Goal: Task Accomplishment & Management: Complete application form

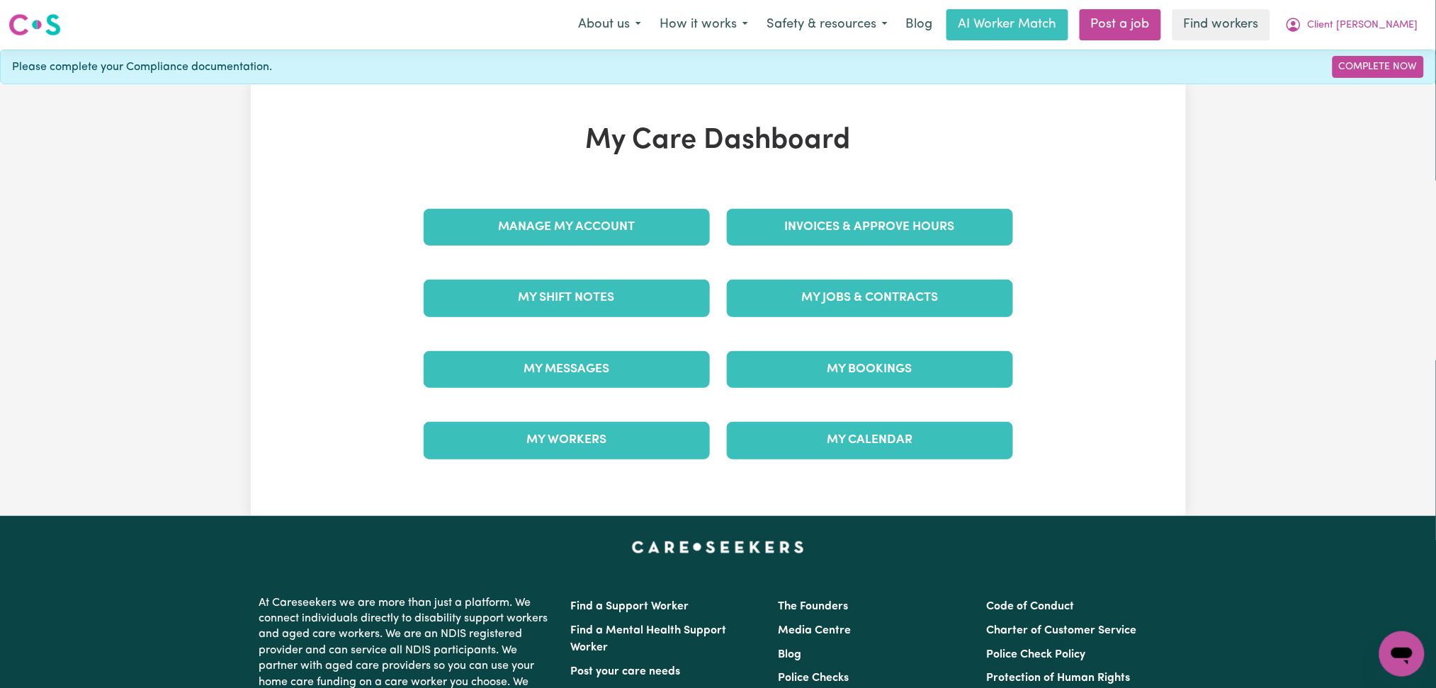
click at [891, 321] on div "My Jobs & Contracts" at bounding box center [869, 298] width 303 height 71
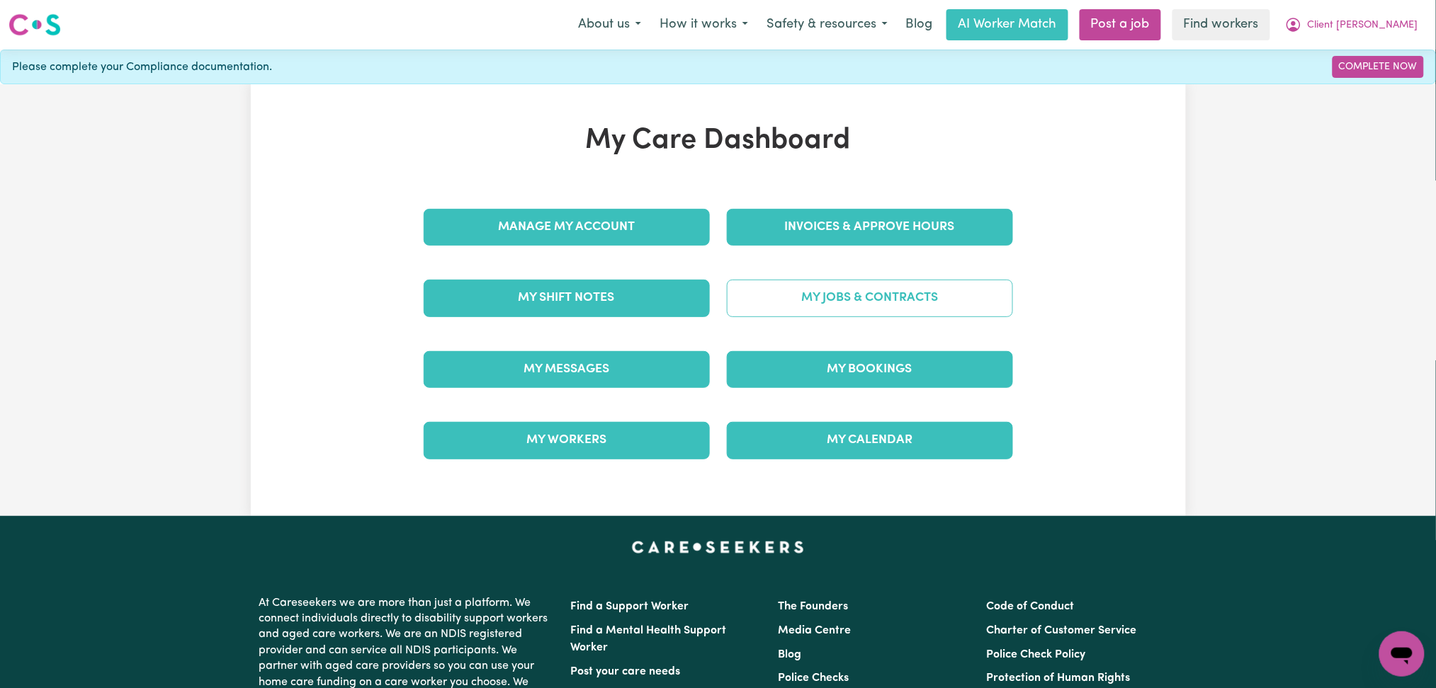
click at [885, 306] on link "My Jobs & Contracts" at bounding box center [870, 298] width 286 height 37
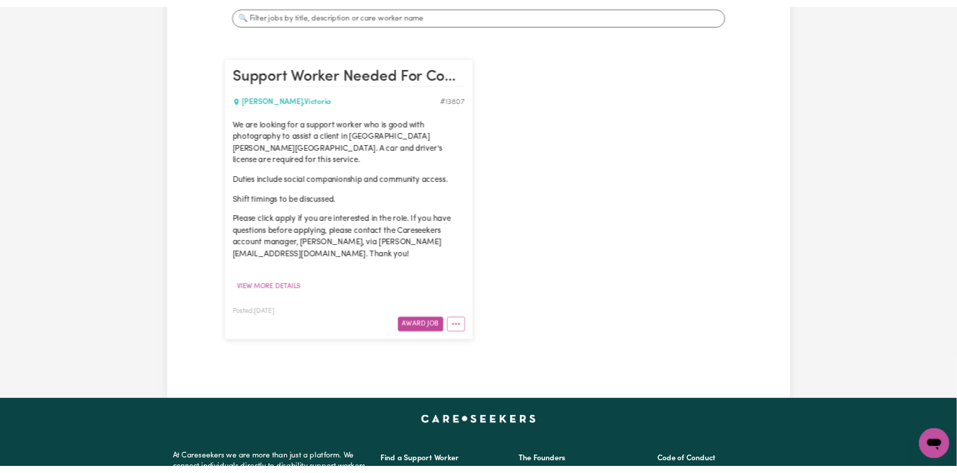
scroll to position [188, 0]
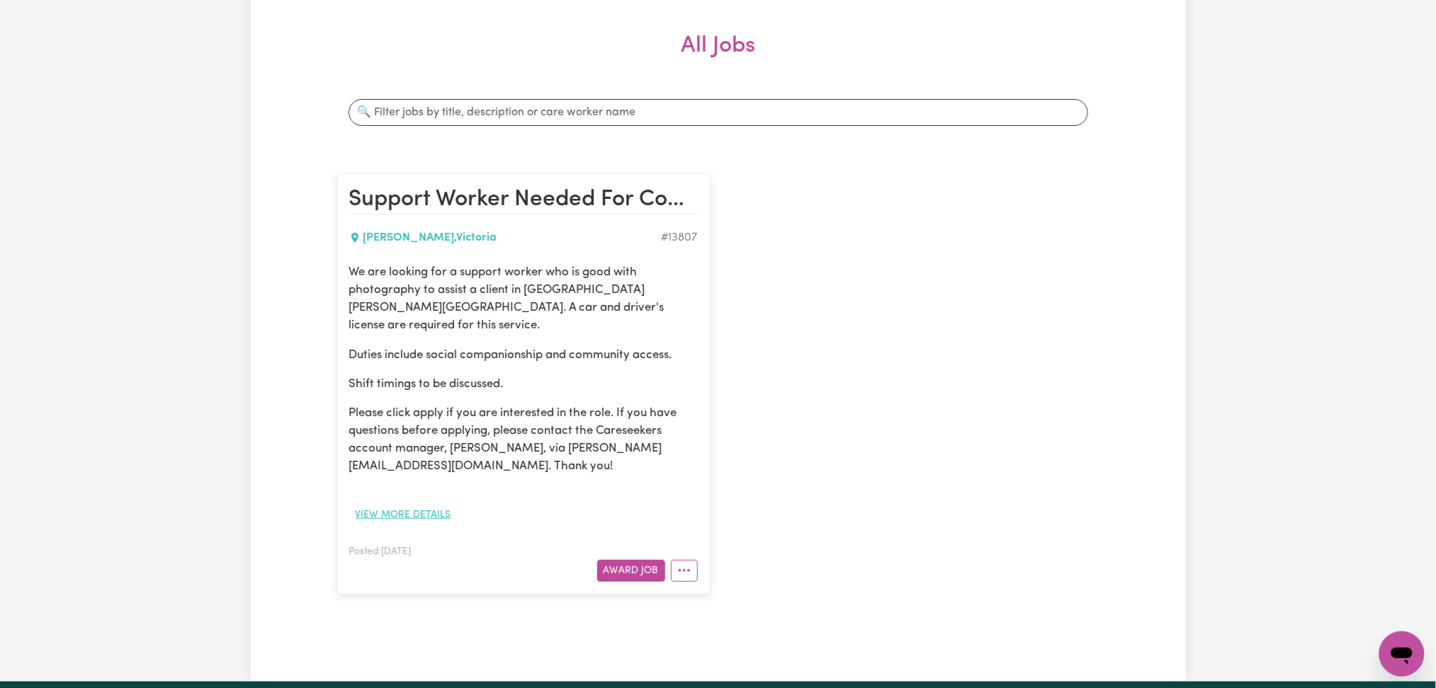
click at [414, 504] on button "View more details" at bounding box center [403, 515] width 108 height 22
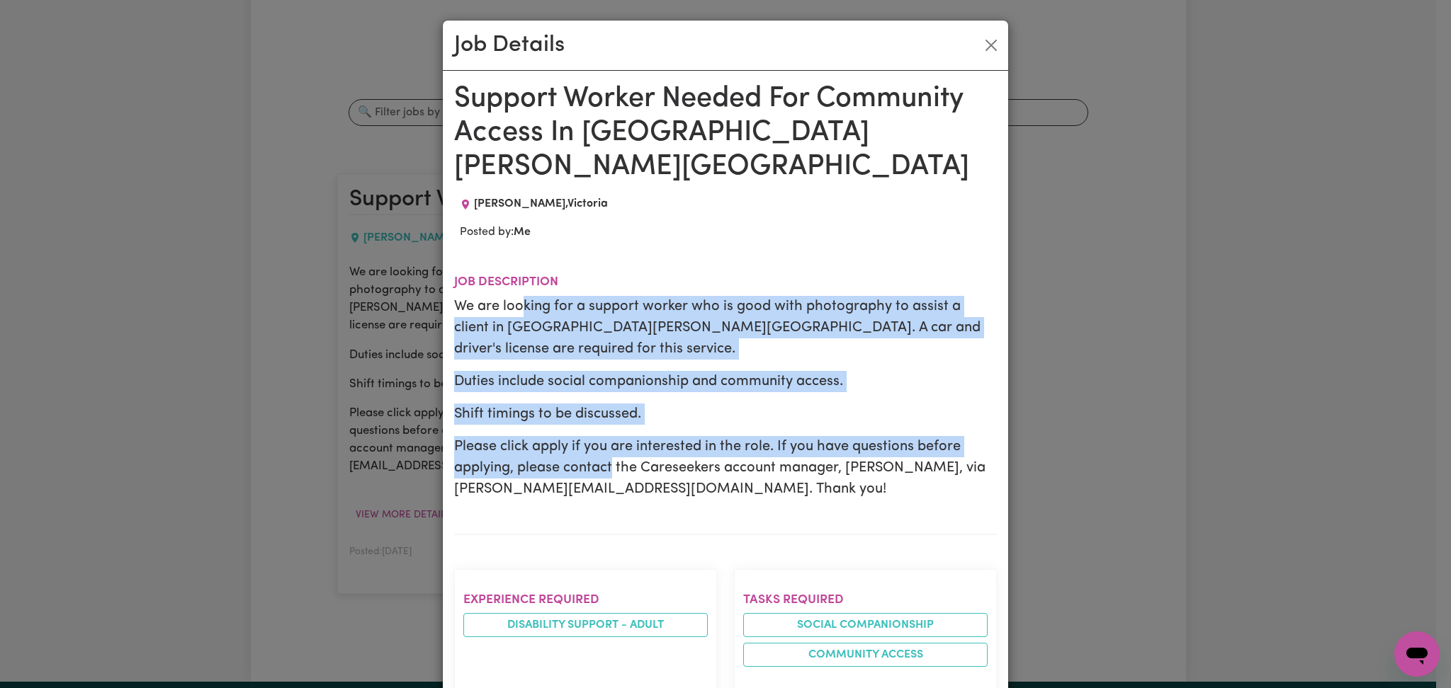
drag, startPoint x: 518, startPoint y: 278, endPoint x: 616, endPoint y: 421, distance: 172.9
click at [613, 417] on div "We are looking for a support worker who is good with photography to assist a cl…" at bounding box center [725, 398] width 543 height 204
click at [616, 436] on p "Please click apply if you are interested in the role. If you have questions bef…" at bounding box center [725, 468] width 543 height 64
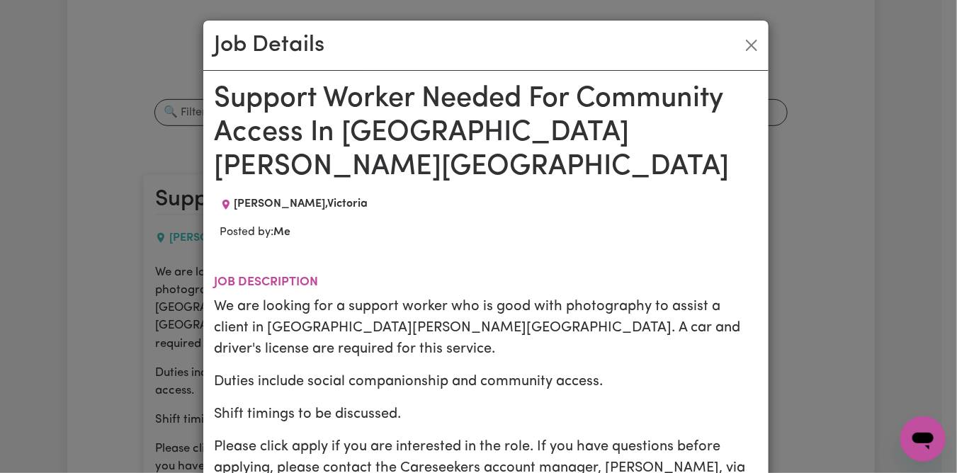
scroll to position [94, 0]
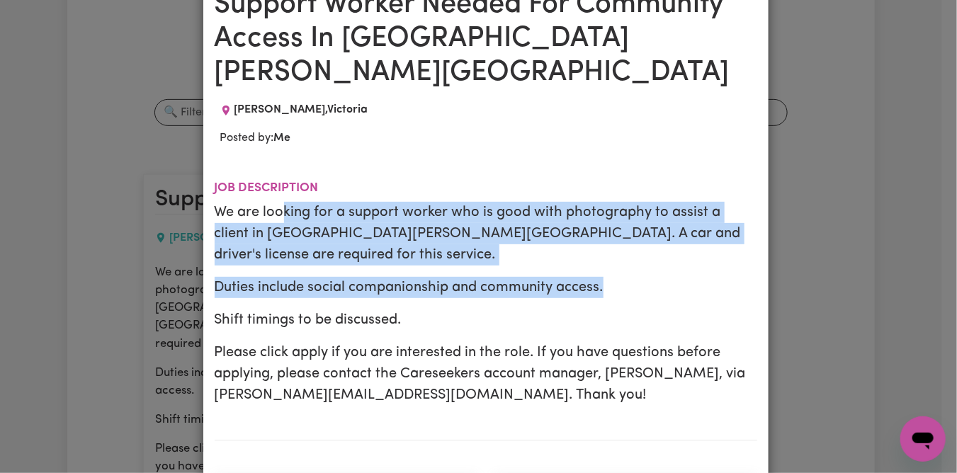
drag, startPoint x: 278, startPoint y: 178, endPoint x: 622, endPoint y: 216, distance: 345.6
click at [620, 215] on div "We are looking for a support worker who is good with photography to assist a cl…" at bounding box center [486, 304] width 543 height 204
click at [627, 277] on p "Duties include social companionship and community access." at bounding box center [486, 287] width 543 height 21
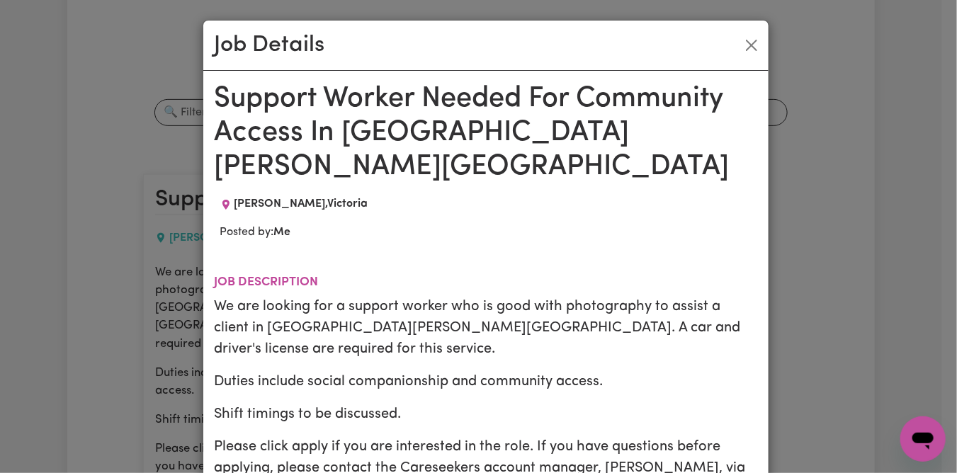
click at [387, 126] on h1 "Support Worker Needed For Community Access In Melton VIC" at bounding box center [486, 133] width 543 height 102
copy h1 "Melton"
click at [302, 103] on h1 "Support Worker Needed For Community Access In Melton VIC" at bounding box center [486, 133] width 543 height 102
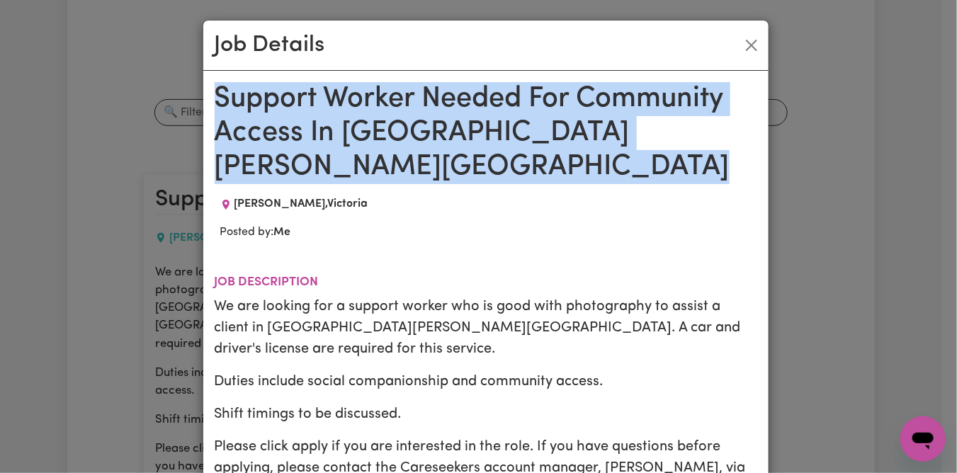
click at [302, 103] on h1 "Support Worker Needed For Community Access In Melton VIC" at bounding box center [486, 133] width 543 height 102
copy h1 "Support Worker Needed For Community Access In Melton VIC"
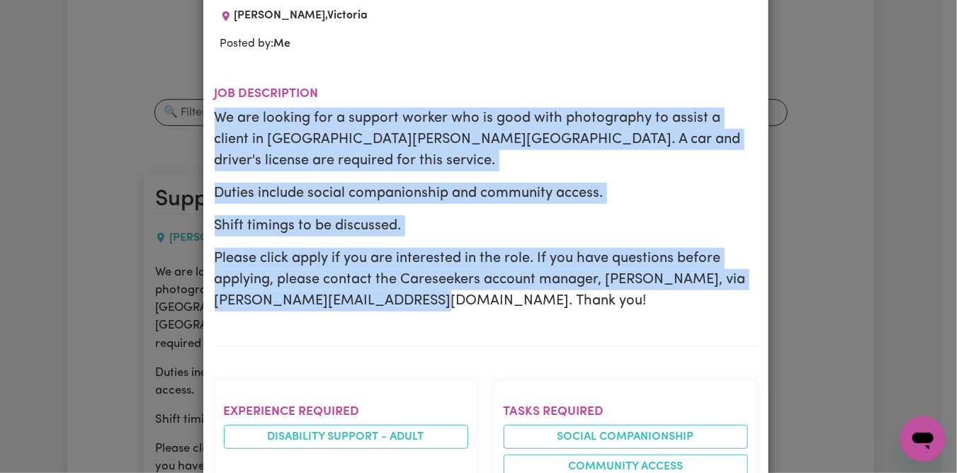
drag, startPoint x: 206, startPoint y: 78, endPoint x: 470, endPoint y: 248, distance: 314.2
copy div "We are looking for a support worker who is good with photography to assist a cl…"
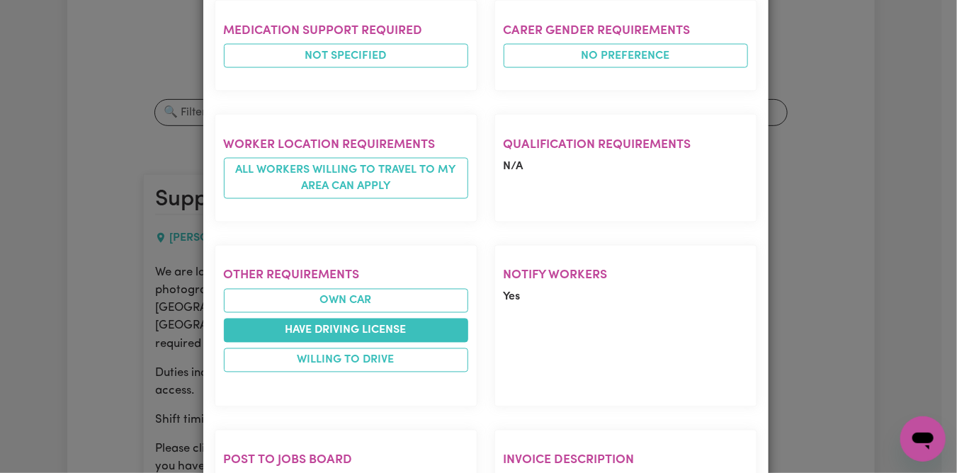
scroll to position [914, 0]
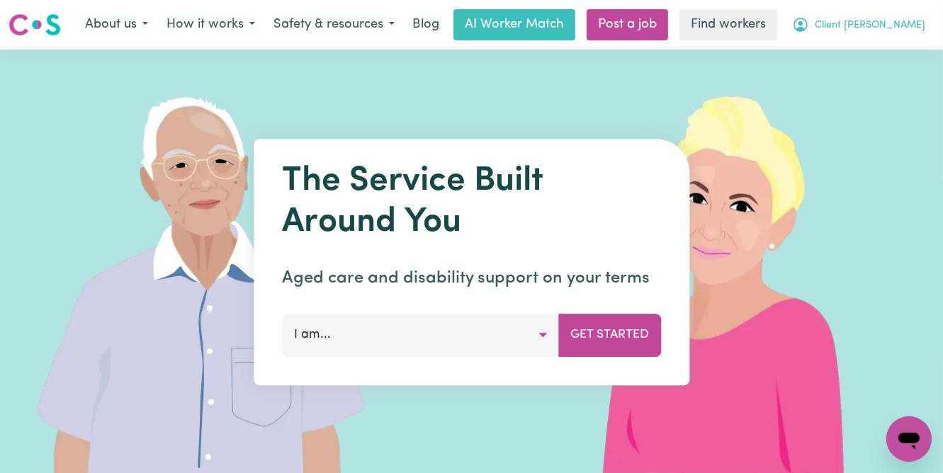
click at [908, 26] on span "Client [PERSON_NAME]" at bounding box center [870, 26] width 110 height 16
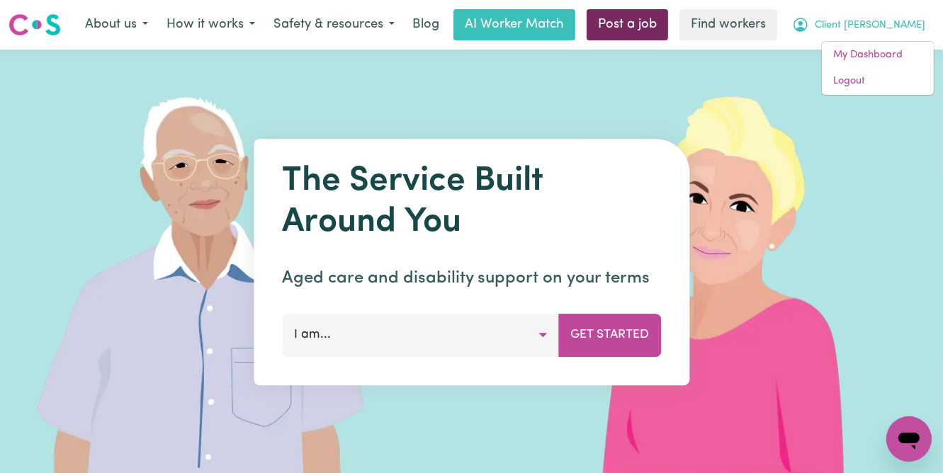
click at [652, 25] on link "Post a job" at bounding box center [626, 24] width 81 height 31
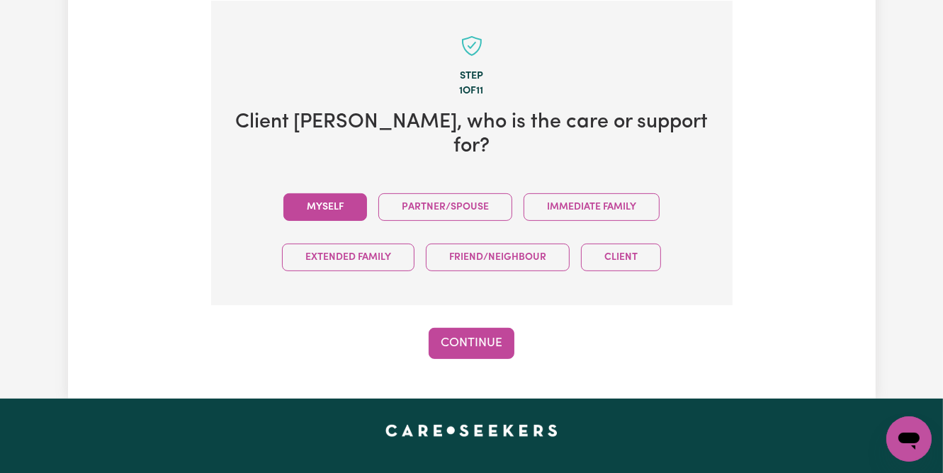
click at [307, 193] on button "Myself" at bounding box center [325, 207] width 84 height 28
click at [480, 328] on button "Continue" at bounding box center [472, 343] width 86 height 31
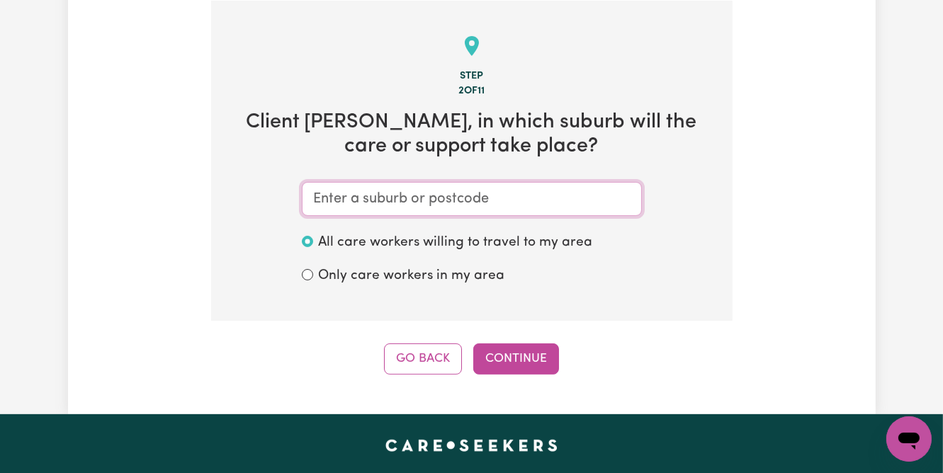
click at [339, 203] on input "text" at bounding box center [472, 199] width 340 height 34
paste input "Melton"
type input "Melton"
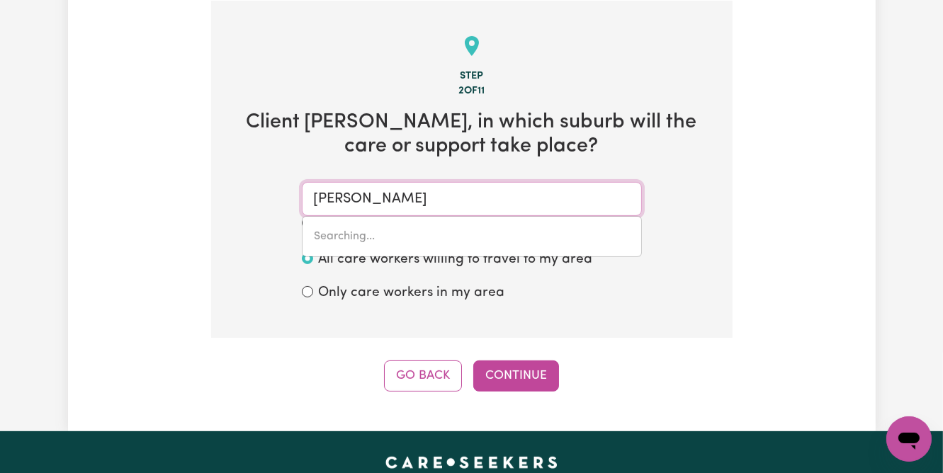
type input "Melton MOWBRAY, Tasmania, 7030"
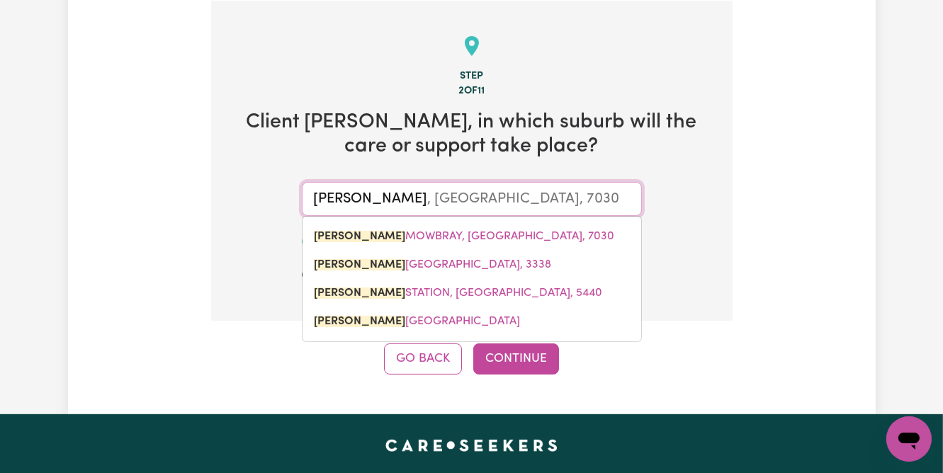
type input "Melton"
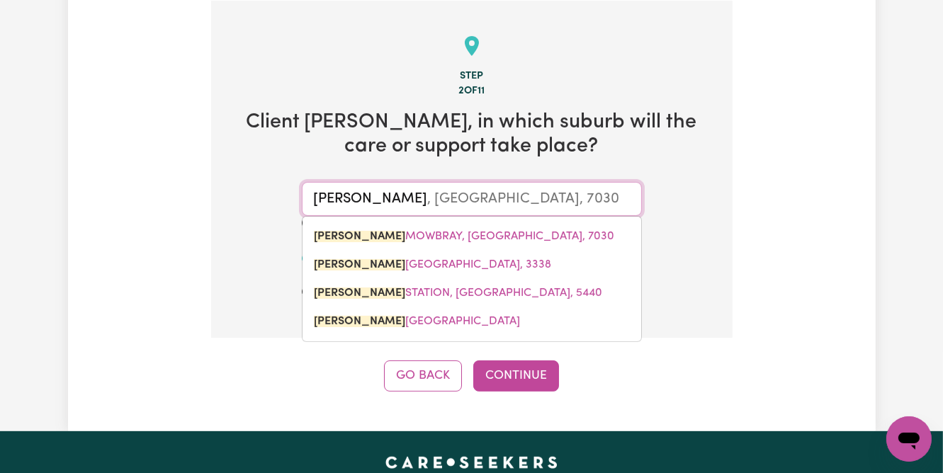
type input "Melton, South Australia, 5552"
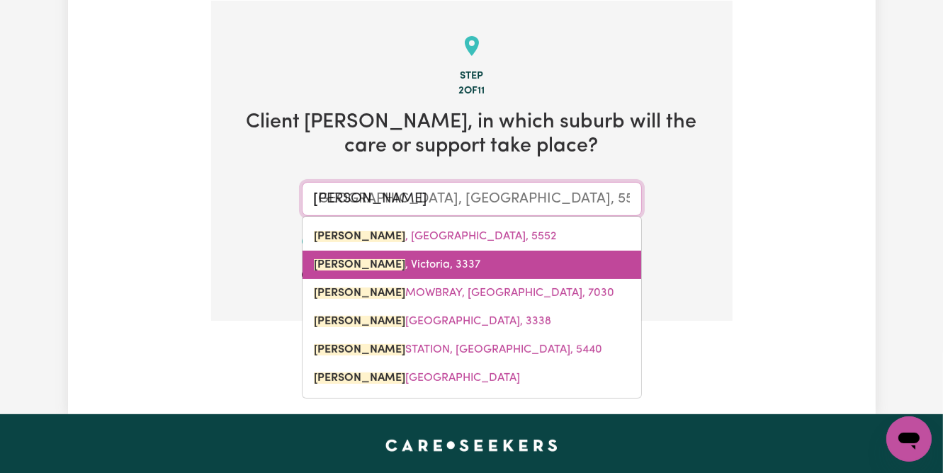
click at [369, 271] on span "MELTON , Victoria, 3337" at bounding box center [397, 264] width 166 height 11
type input "MELTON, Victoria, 3337"
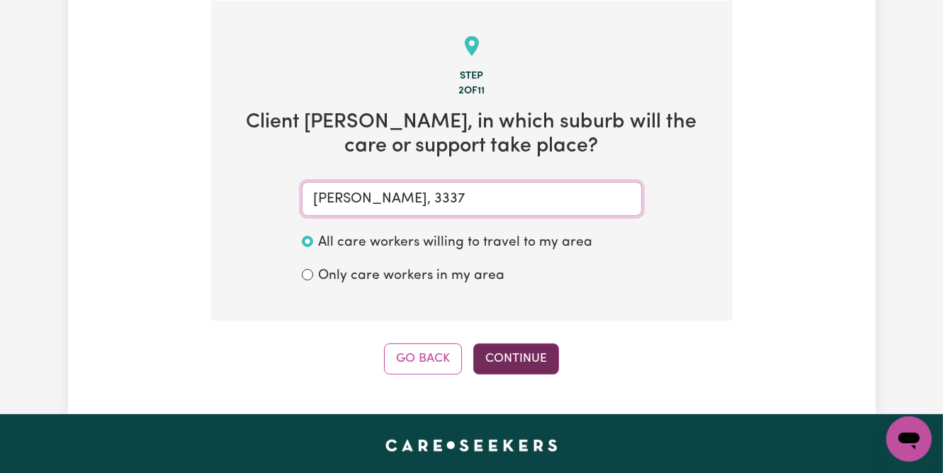
type input "MELTON, Victoria, 3337"
click at [534, 364] on button "Continue" at bounding box center [516, 359] width 86 height 31
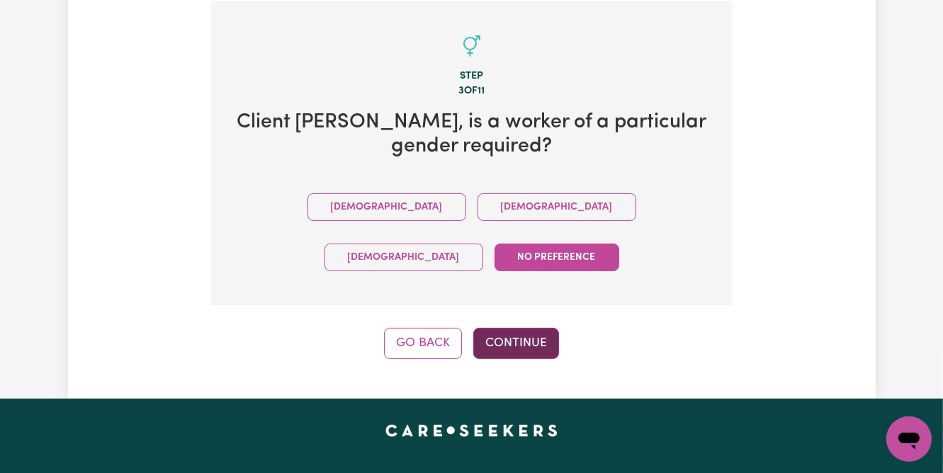
click at [551, 328] on button "Continue" at bounding box center [516, 343] width 86 height 31
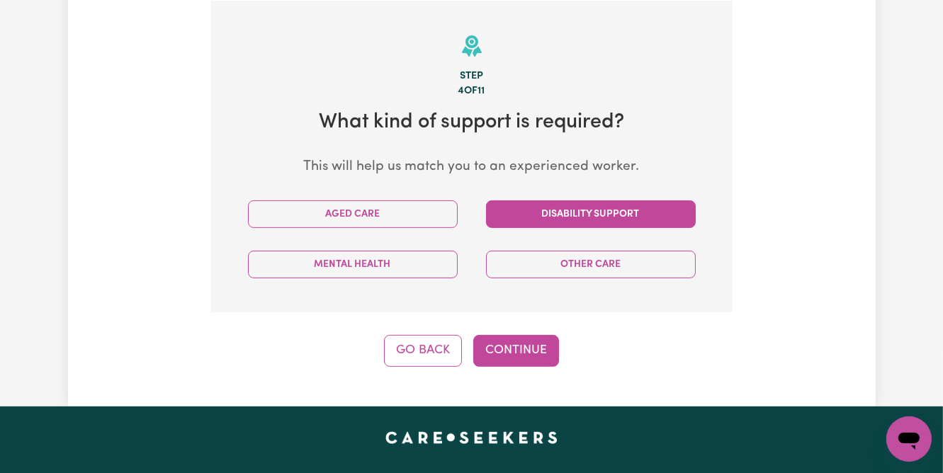
click at [552, 214] on button "Disability Support" at bounding box center [591, 214] width 210 height 28
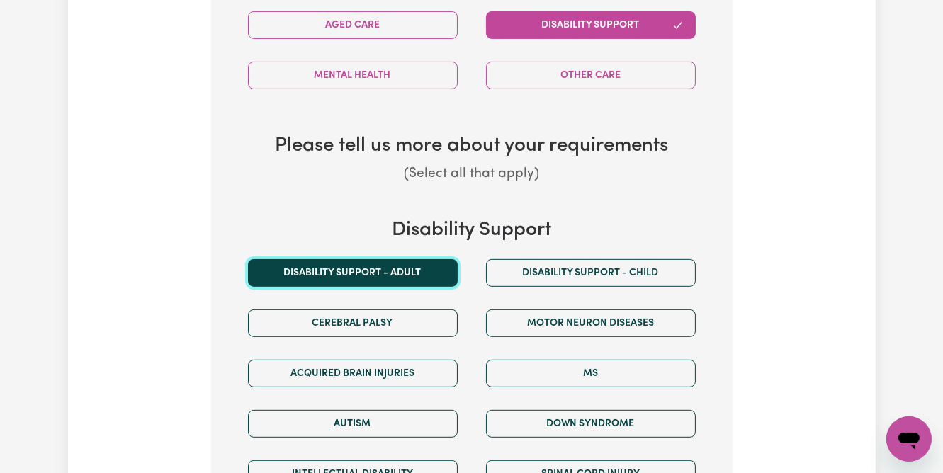
click at [371, 266] on button "Disability support - Adult" at bounding box center [353, 273] width 210 height 28
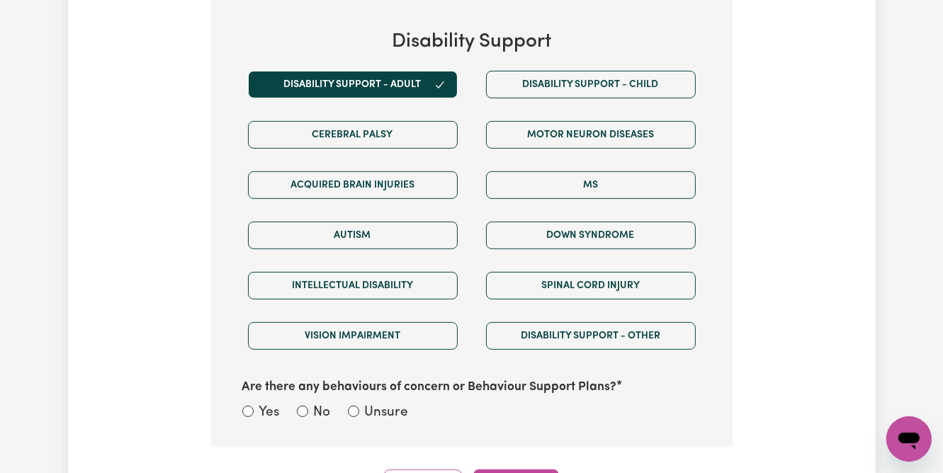
click at [387, 406] on label "Unsure" at bounding box center [387, 413] width 44 height 21
click at [359, 406] on input "Unsure" at bounding box center [353, 411] width 11 height 11
radio input "true"
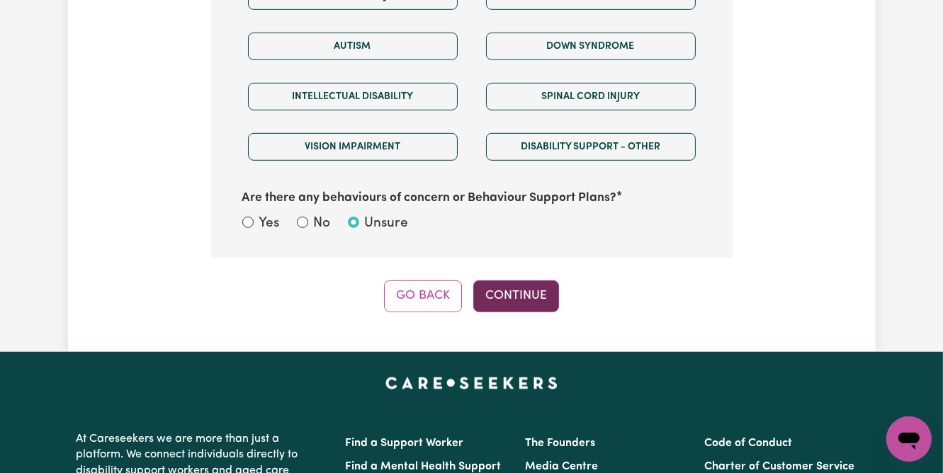
click at [506, 289] on button "Continue" at bounding box center [516, 295] width 86 height 31
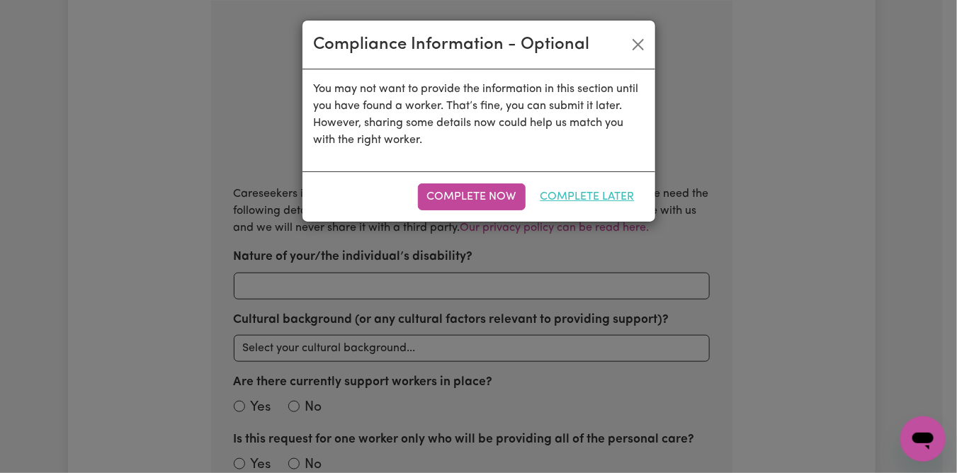
radio input "true"
click at [574, 199] on button "Complete Later" at bounding box center [587, 196] width 113 height 27
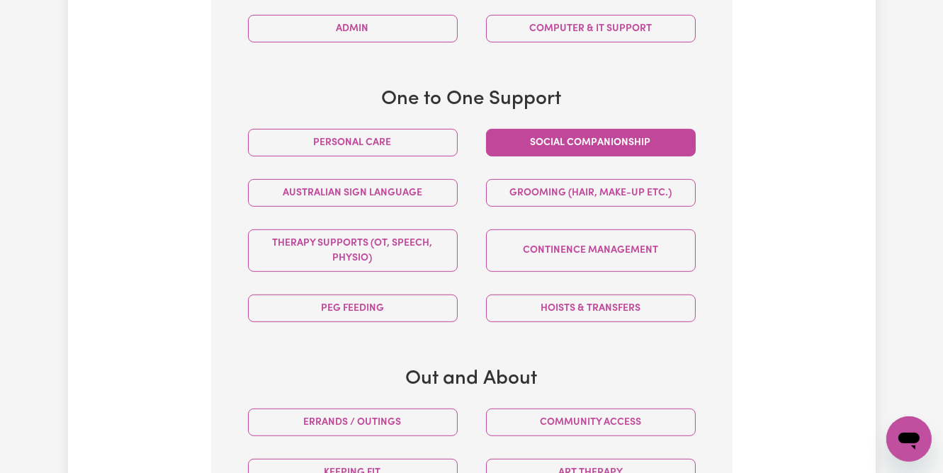
click at [583, 138] on button "Social companionship" at bounding box center [591, 143] width 210 height 28
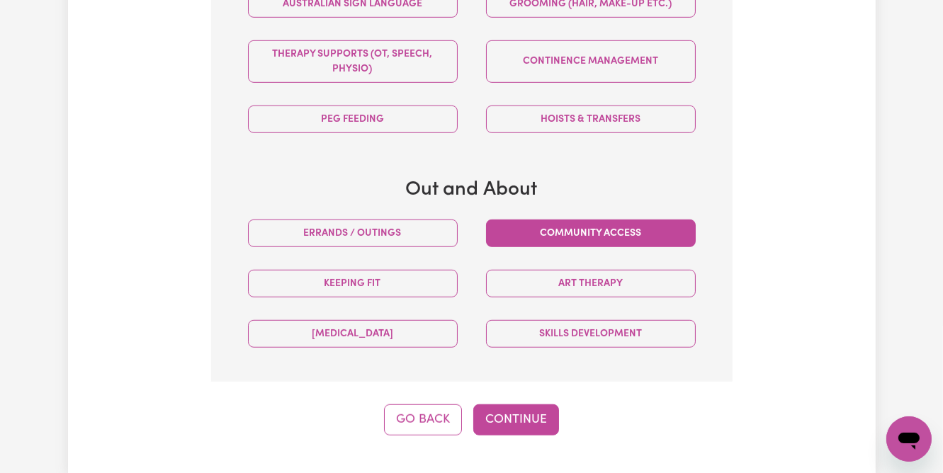
click at [583, 230] on button "Community access" at bounding box center [591, 234] width 210 height 28
click at [528, 428] on button "Continue" at bounding box center [516, 419] width 86 height 31
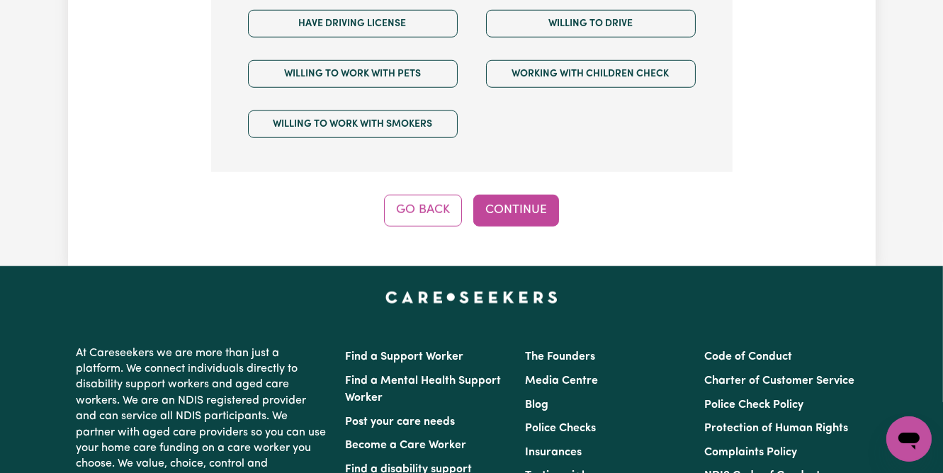
scroll to position [1028, 0]
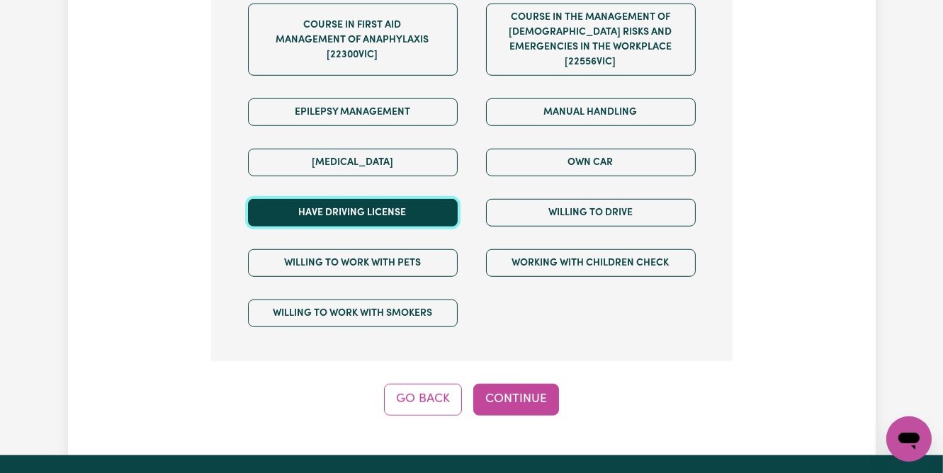
click at [330, 208] on button "Have driving license" at bounding box center [353, 213] width 210 height 28
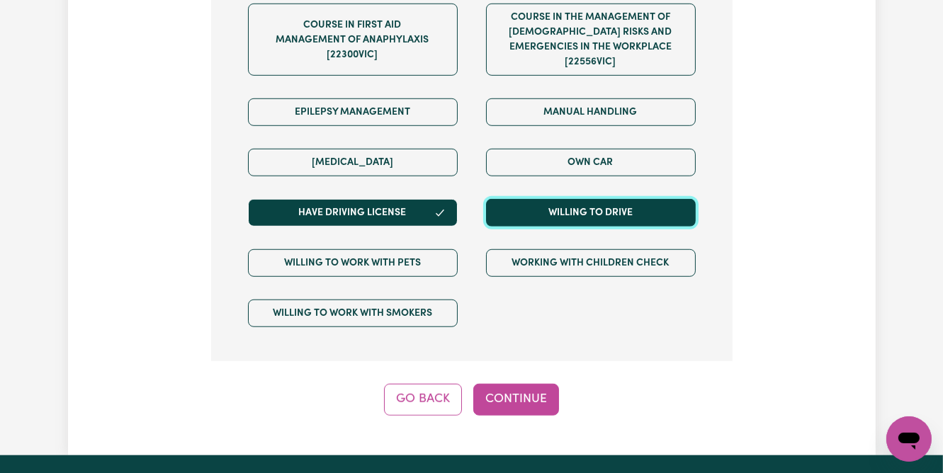
click at [522, 206] on button "Willing to drive" at bounding box center [591, 213] width 210 height 28
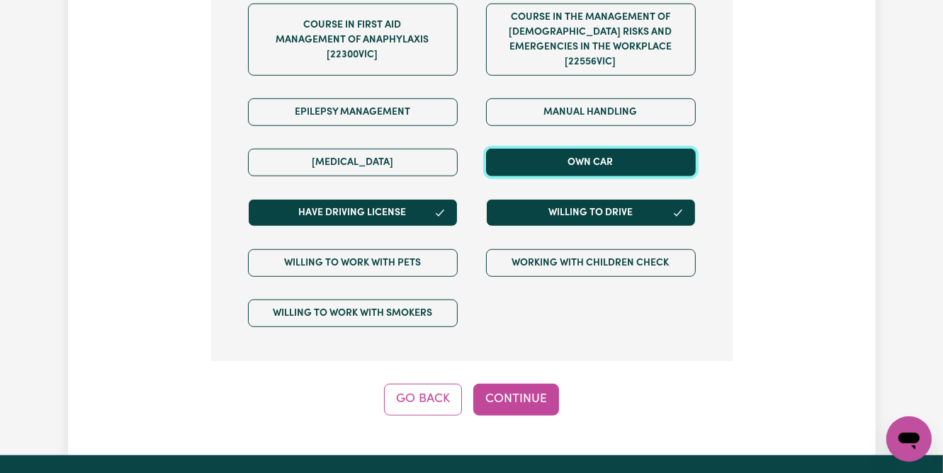
click at [542, 150] on button "Own Car" at bounding box center [591, 163] width 210 height 28
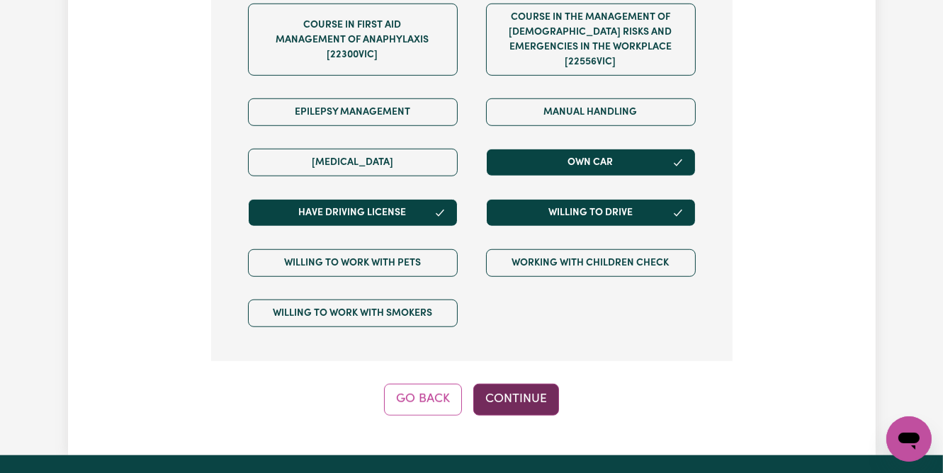
click at [504, 404] on button "Continue" at bounding box center [516, 399] width 86 height 31
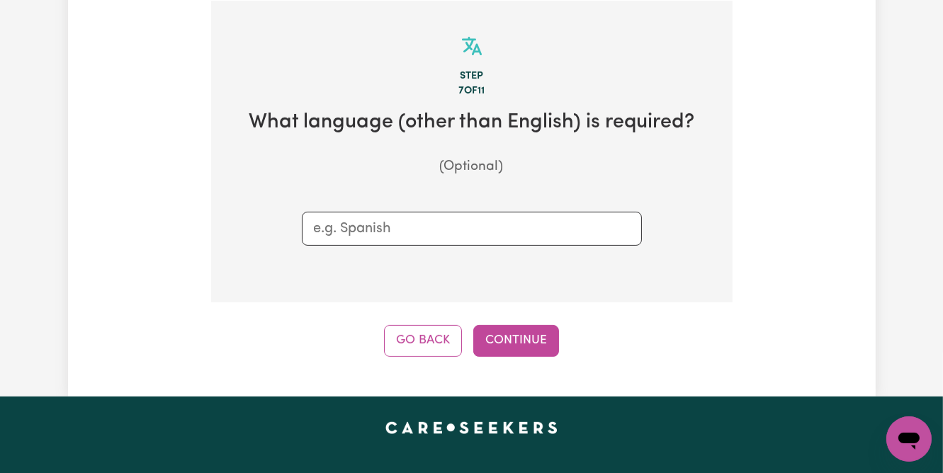
drag, startPoint x: 494, startPoint y: 312, endPoint x: 509, endPoint y: 337, distance: 29.2
click at [497, 314] on div "Step 7 of 11 What language (other than English) is required? (Optional) Go Back…" at bounding box center [471, 179] width 521 height 356
click at [509, 340] on button "Continue" at bounding box center [516, 340] width 86 height 31
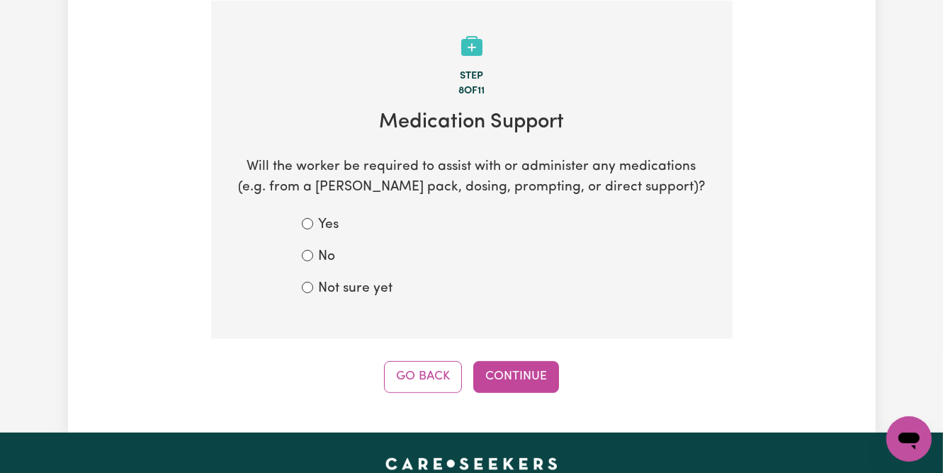
click at [358, 292] on label "Not sure yet" at bounding box center [356, 289] width 74 height 21
click at [313, 292] on input "Not sure yet" at bounding box center [307, 287] width 11 height 11
radio input "true"
click at [523, 368] on button "Continue" at bounding box center [516, 376] width 86 height 31
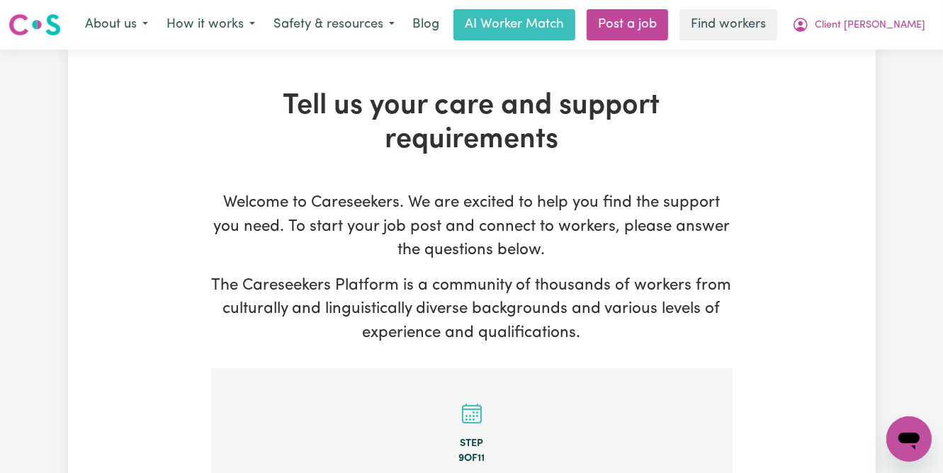
scroll to position [472, 0]
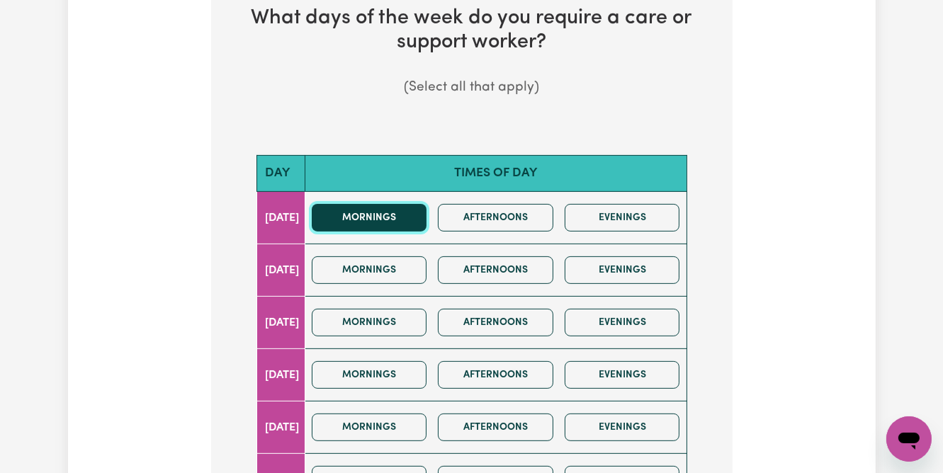
click at [377, 217] on button "Mornings" at bounding box center [369, 218] width 115 height 28
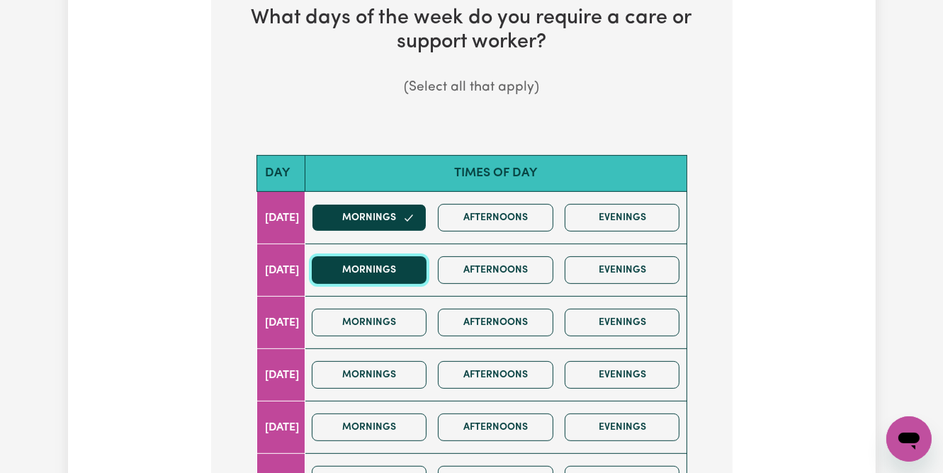
click at [382, 273] on button "Mornings" at bounding box center [369, 270] width 115 height 28
click at [389, 263] on button "Mornings" at bounding box center [369, 270] width 115 height 28
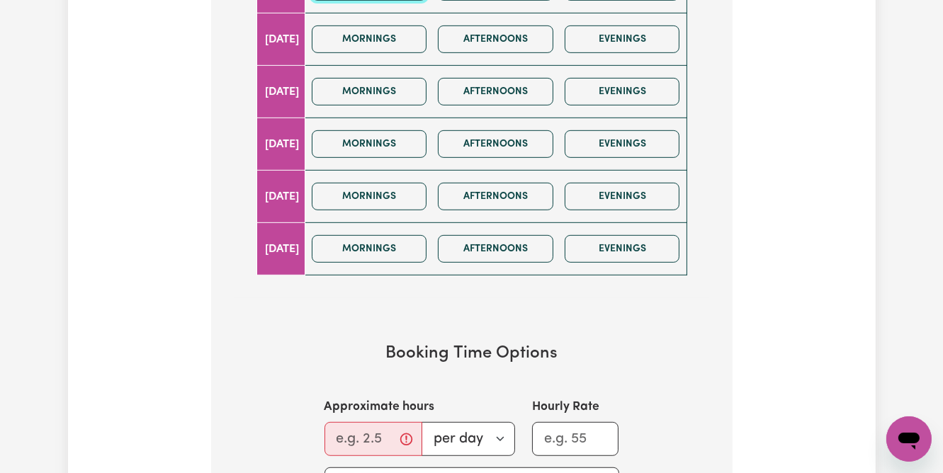
scroll to position [850, 0]
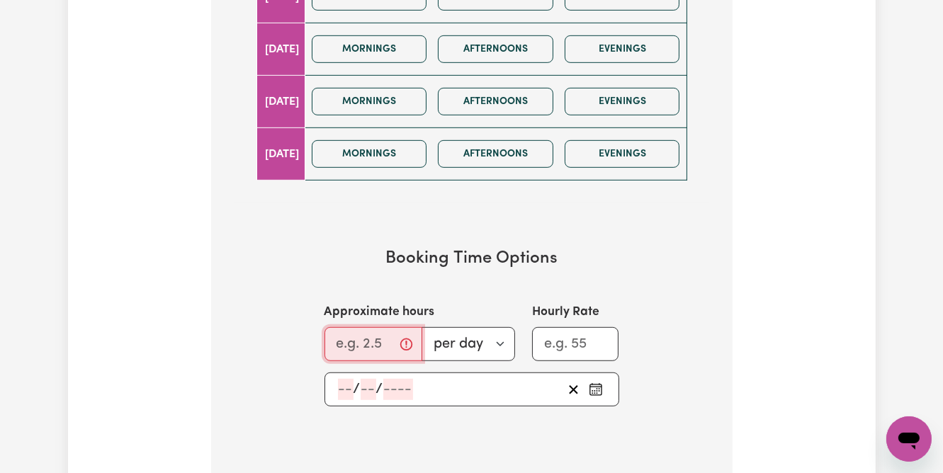
click at [338, 338] on input "Approximate hours" at bounding box center [373, 344] width 98 height 34
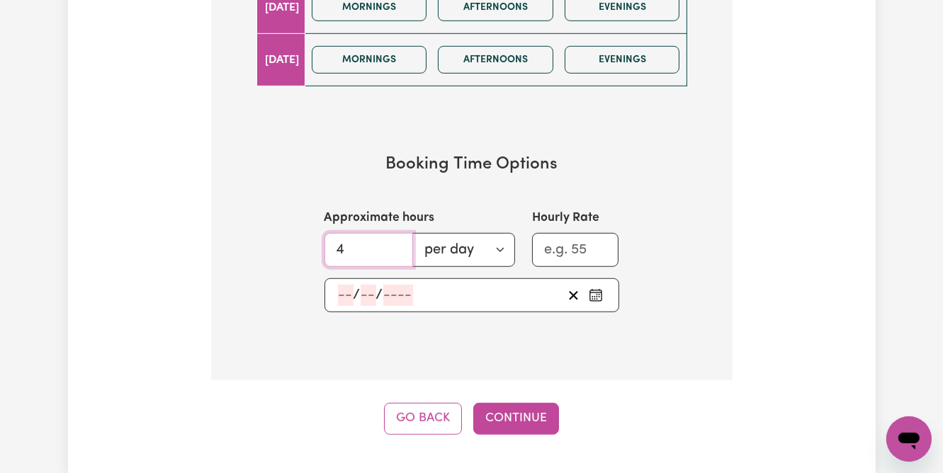
drag, startPoint x: 354, startPoint y: 238, endPoint x: 325, endPoint y: 244, distance: 29.6
click at [329, 243] on input "4" at bounding box center [368, 250] width 89 height 34
type input "2"
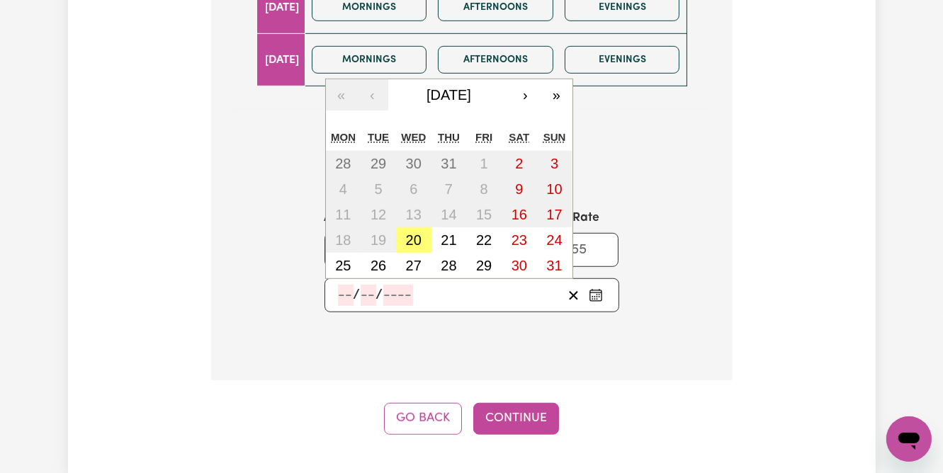
click at [338, 294] on input "number" at bounding box center [346, 295] width 16 height 21
click at [484, 241] on abbr "22" at bounding box center [484, 240] width 16 height 16
type input "2025-08-22"
type input "22"
type input "8"
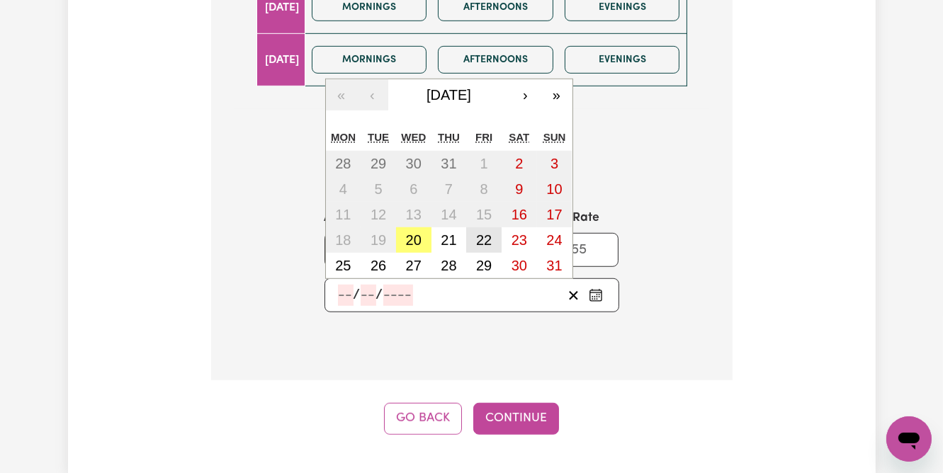
type input "2025"
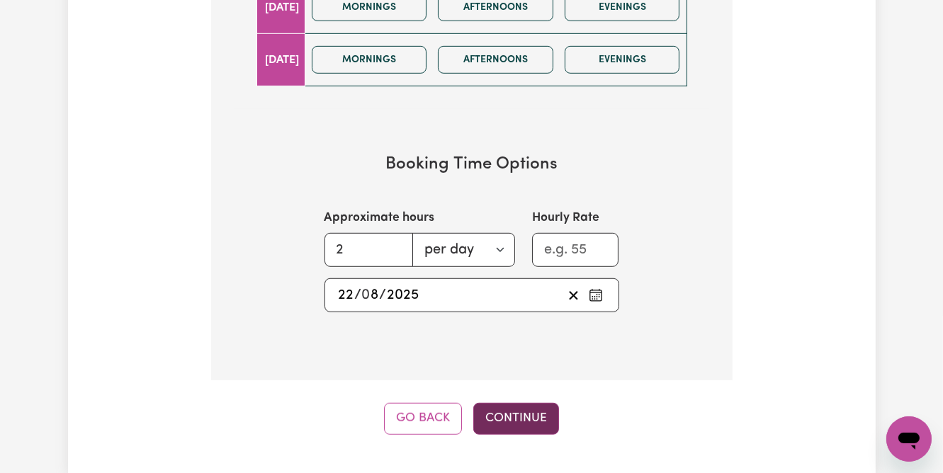
click at [515, 420] on button "Continue" at bounding box center [516, 418] width 86 height 31
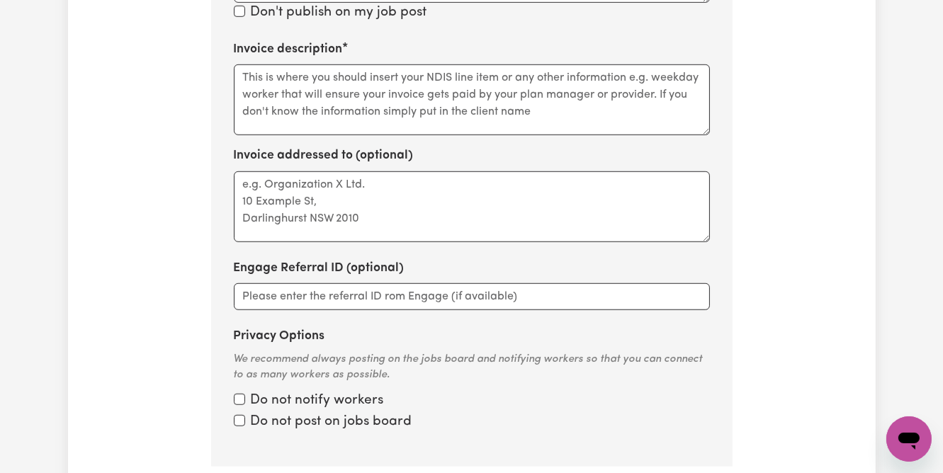
scroll to position [368, 0]
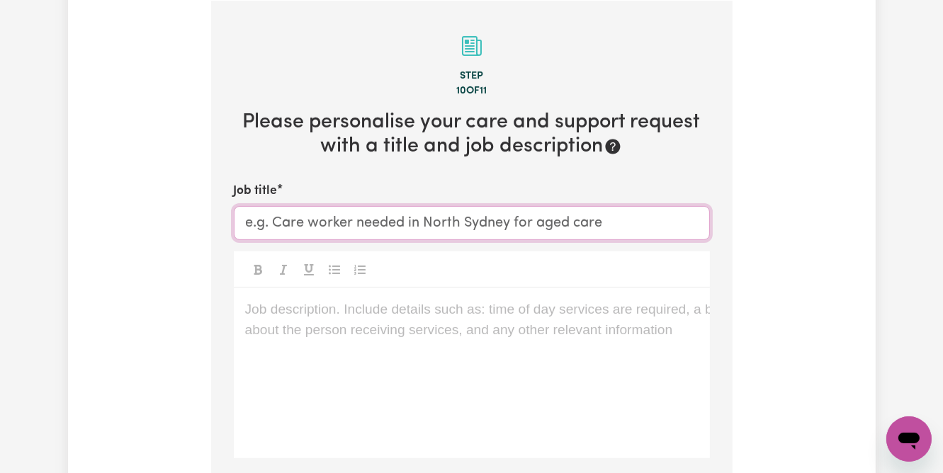
click at [293, 222] on input "Job title" at bounding box center [472, 223] width 476 height 34
paste input "Support Worker Needed For Community Access In Melton VIC"
type input "Support Worker Needed For Community Access In Melton VIC"
click at [314, 331] on div "Job description. Include details such as: time of day services are required, a …" at bounding box center [472, 373] width 476 height 170
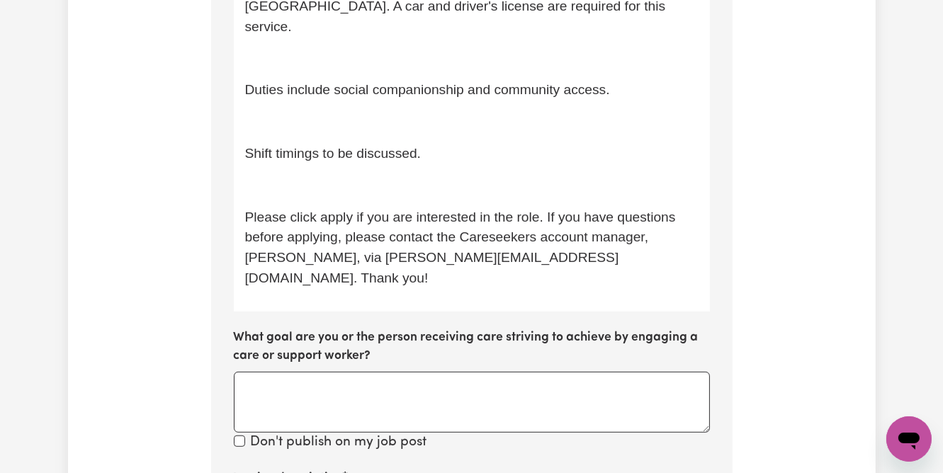
scroll to position [523, 0]
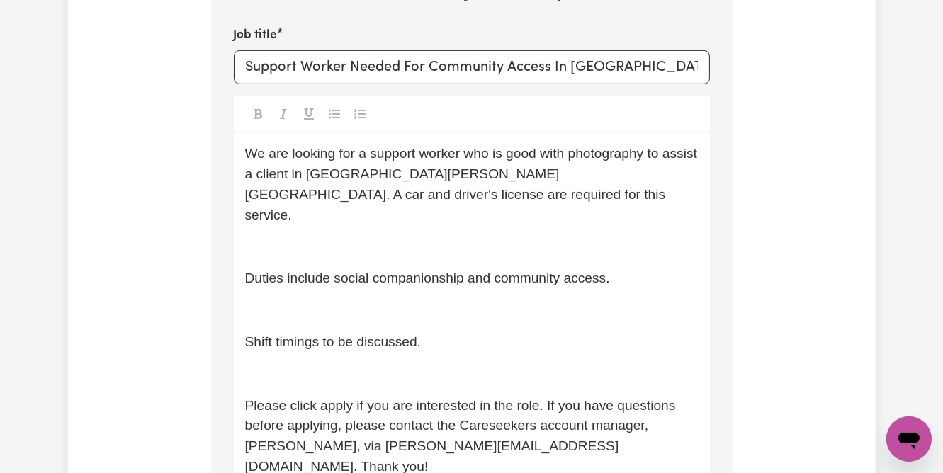
click at [310, 237] on div "We are looking for a support worker who is good with photography to assist a cl…" at bounding box center [472, 315] width 476 height 367
click at [309, 237] on p "﻿" at bounding box center [471, 247] width 453 height 21
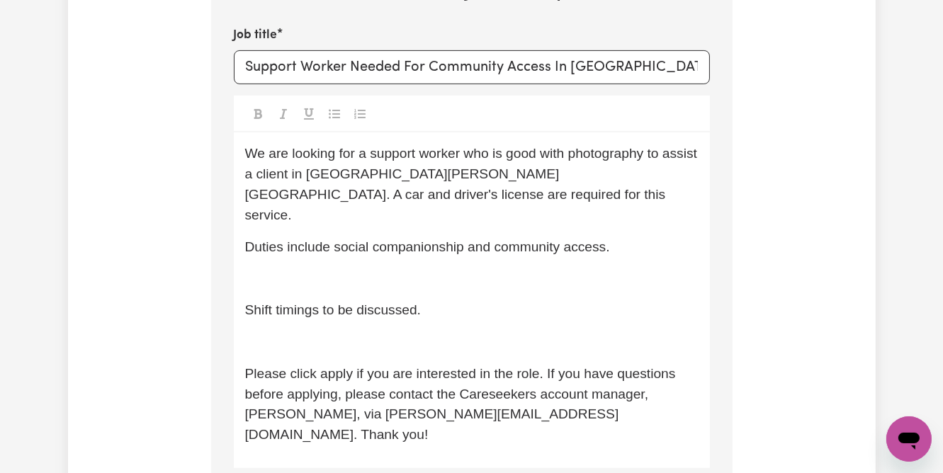
click at [302, 268] on p "﻿" at bounding box center [471, 278] width 453 height 21
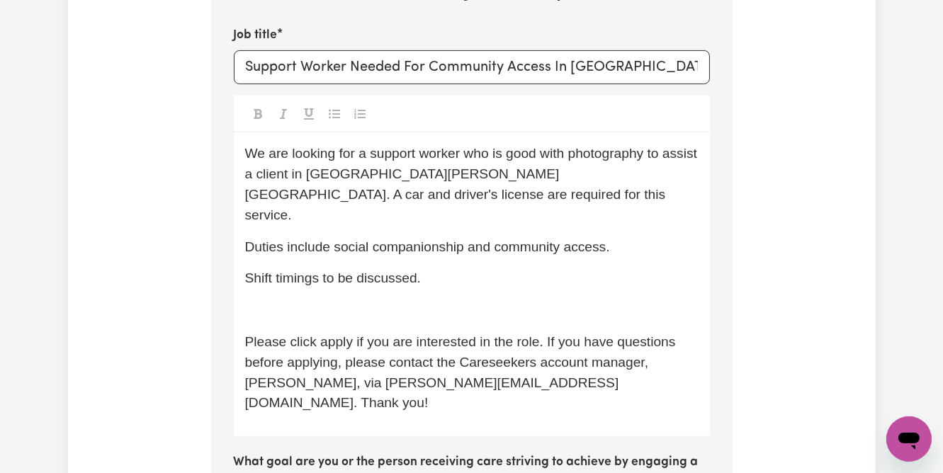
click at [296, 300] on p "﻿" at bounding box center [471, 310] width 453 height 21
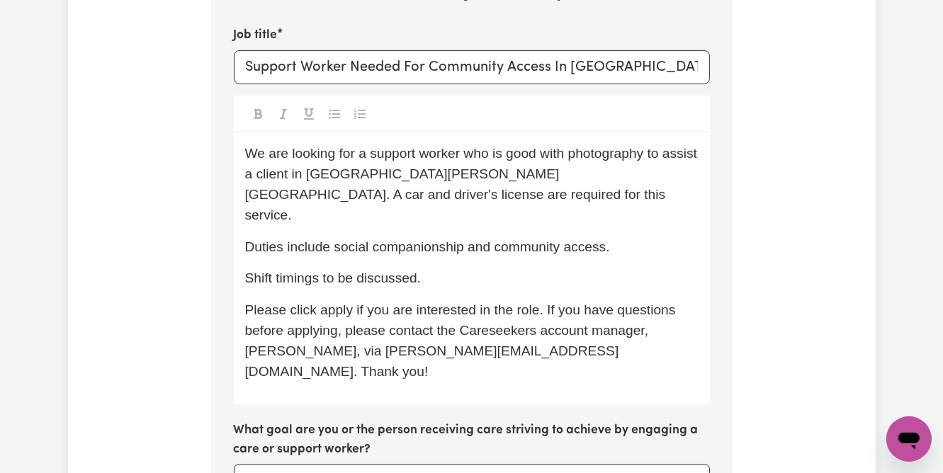
click at [363, 344] on div "We are looking for a support worker who is good with photography to assist a cl…" at bounding box center [472, 268] width 476 height 272
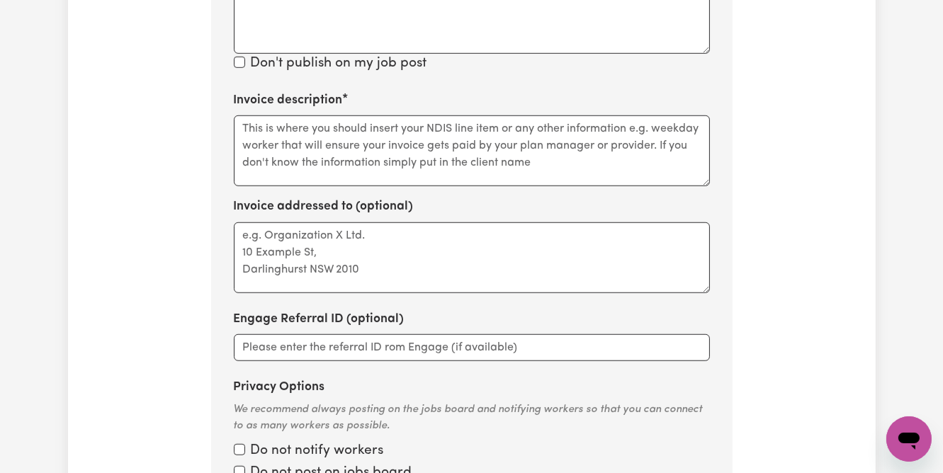
scroll to position [901, 0]
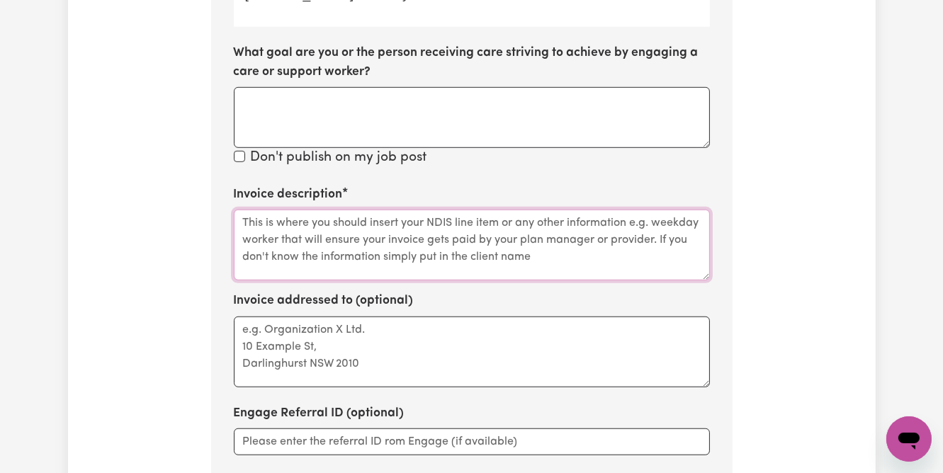
click at [319, 210] on textarea "Invoice description" at bounding box center [472, 245] width 476 height 71
paste textarea "Nick Maniotis - Inclusive Minds"
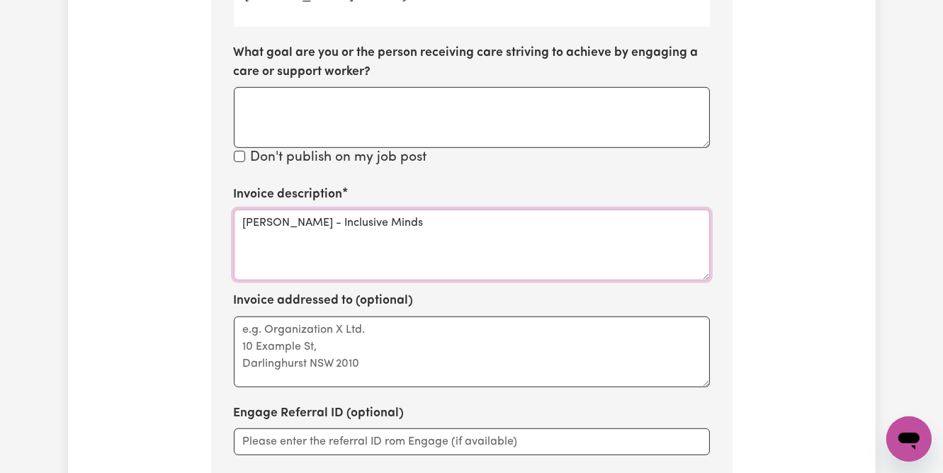
type textarea "Nick Maniotis - Inclusive Minds"
click at [346, 317] on textarea "Invoice addressed to (optional)" at bounding box center [472, 352] width 476 height 71
paste textarea "Nick Maniotis - Inclusive Minds"
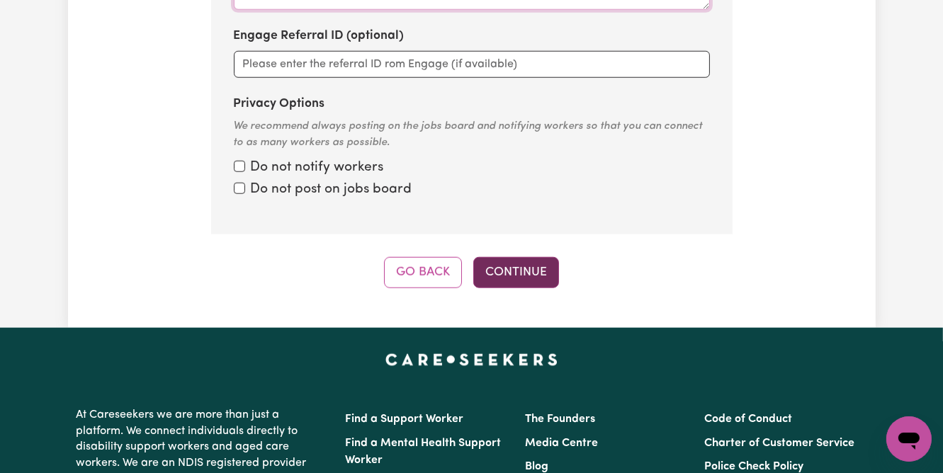
type textarea "Nick Maniotis - Inclusive Minds"
click at [538, 257] on button "Continue" at bounding box center [516, 272] width 86 height 31
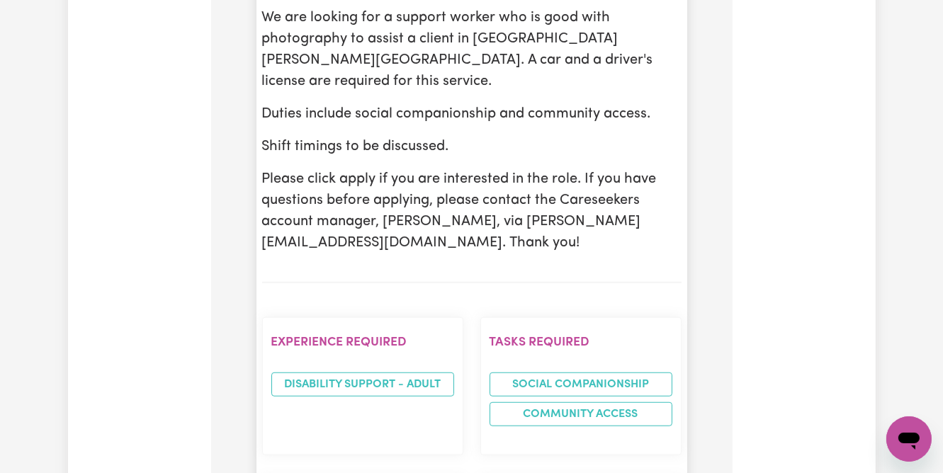
scroll to position [1028, 0]
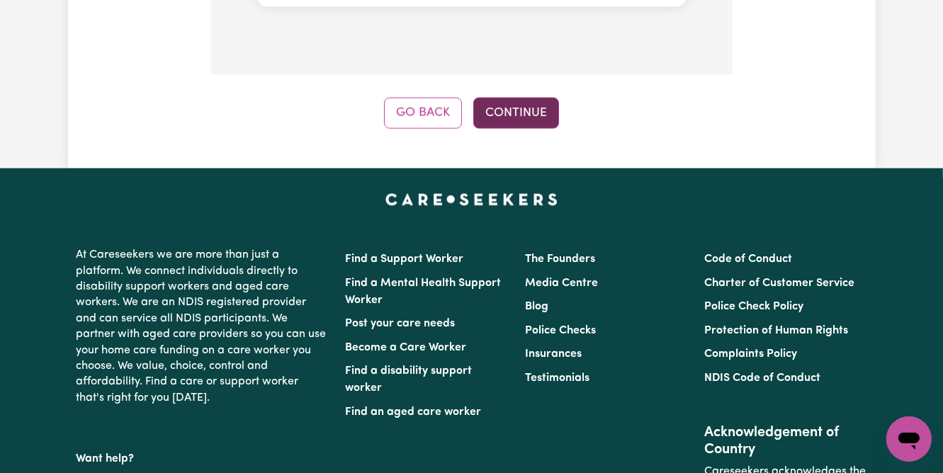
click at [528, 98] on button "Continue" at bounding box center [516, 113] width 86 height 31
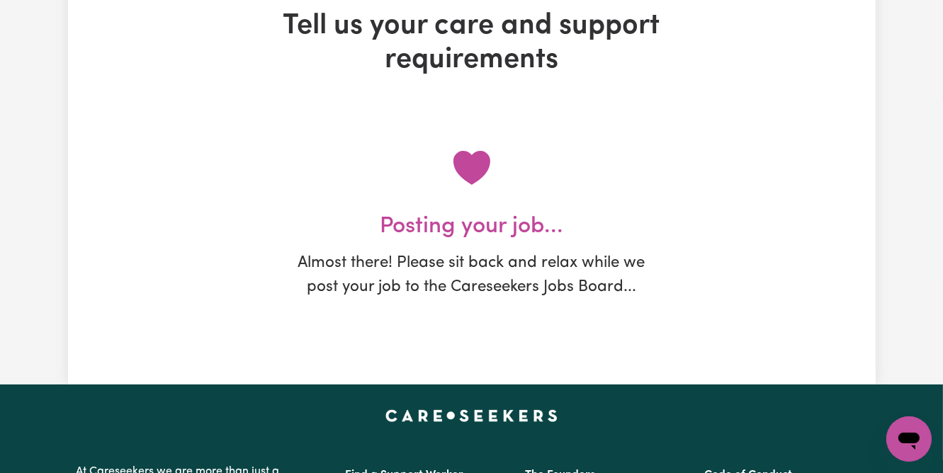
scroll to position [0, 0]
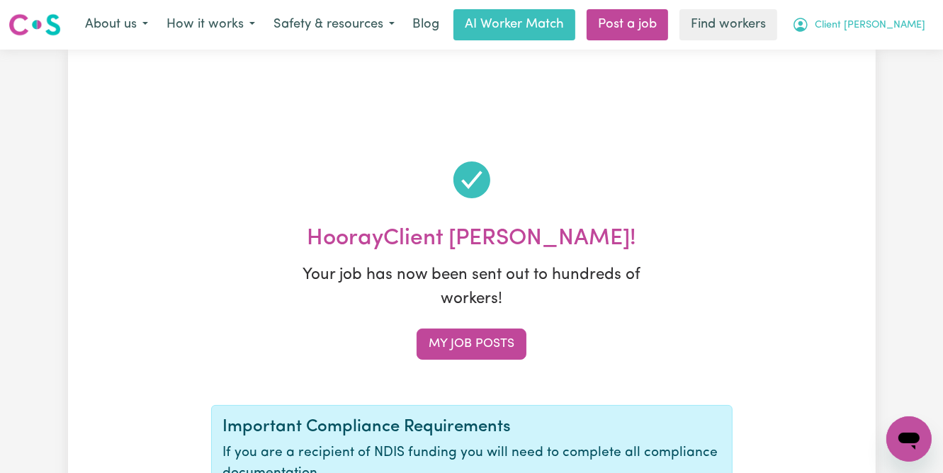
click at [887, 30] on span "Client [PERSON_NAME]" at bounding box center [870, 26] width 110 height 16
click at [877, 56] on link "My Dashboard" at bounding box center [878, 55] width 112 height 27
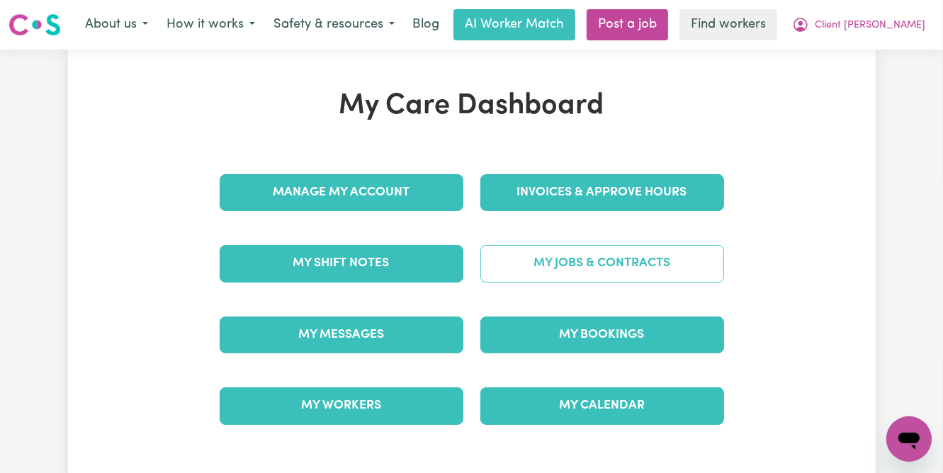
click at [560, 259] on link "My Jobs & Contracts" at bounding box center [602, 263] width 244 height 37
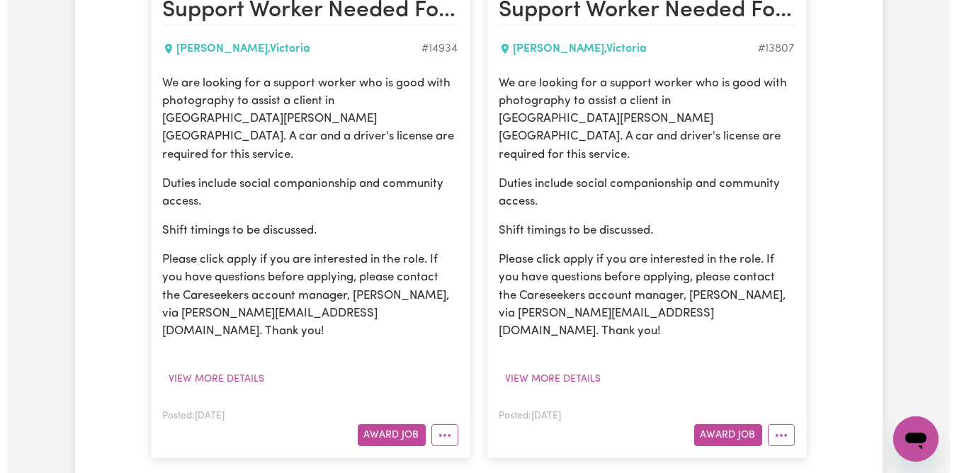
scroll to position [472, 0]
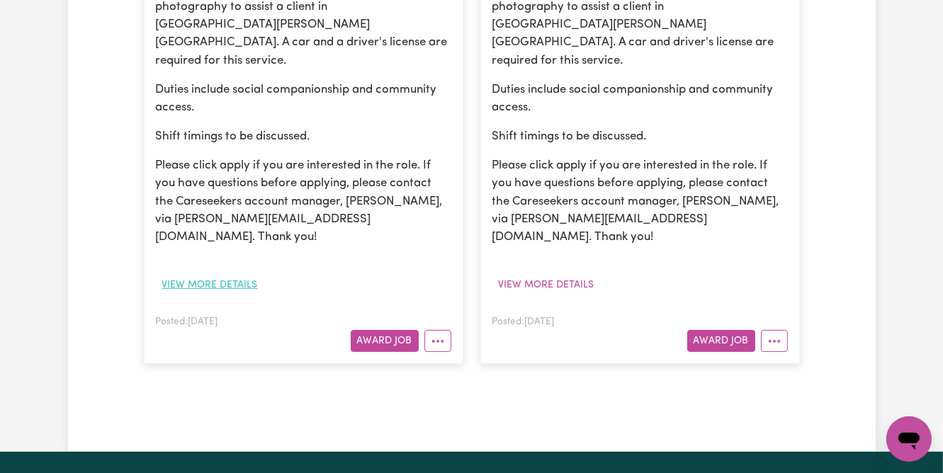
click at [223, 274] on button "View more details" at bounding box center [210, 285] width 108 height 22
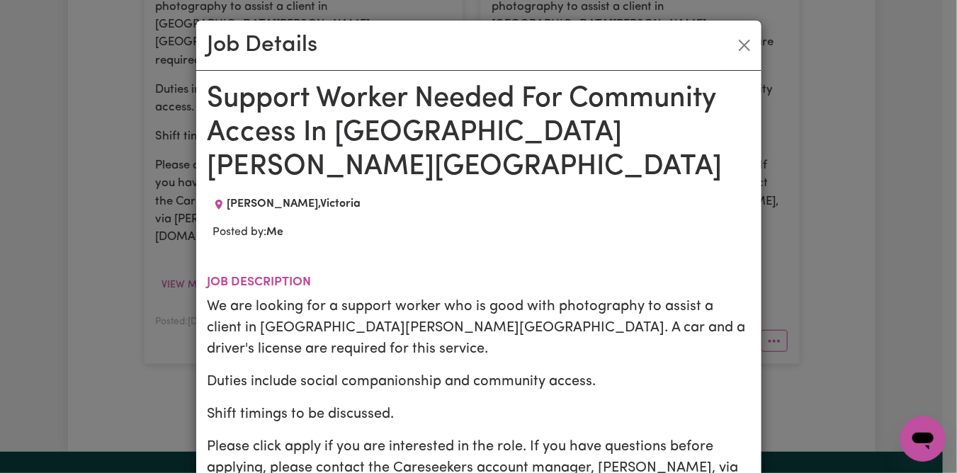
scroll to position [94, 0]
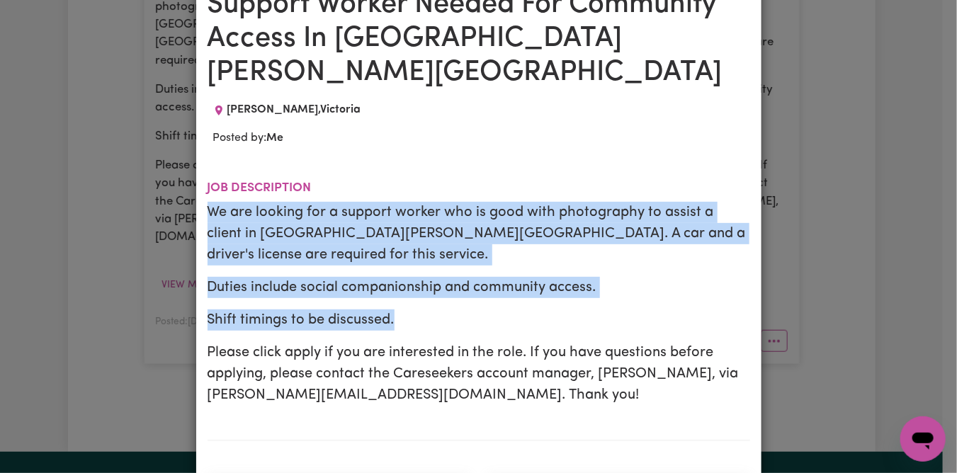
drag, startPoint x: 200, startPoint y: 174, endPoint x: 448, endPoint y: 262, distance: 263.0
click at [448, 262] on div "We are looking for a support worker who is good with photography to assist a cl…" at bounding box center [479, 304] width 543 height 204
copy div "We are looking for a support worker who is good with photography to assist a cl…"
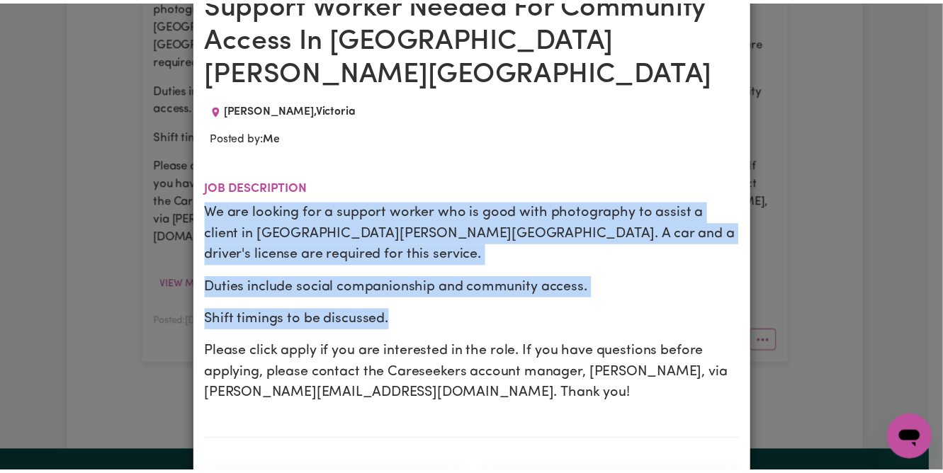
scroll to position [0, 0]
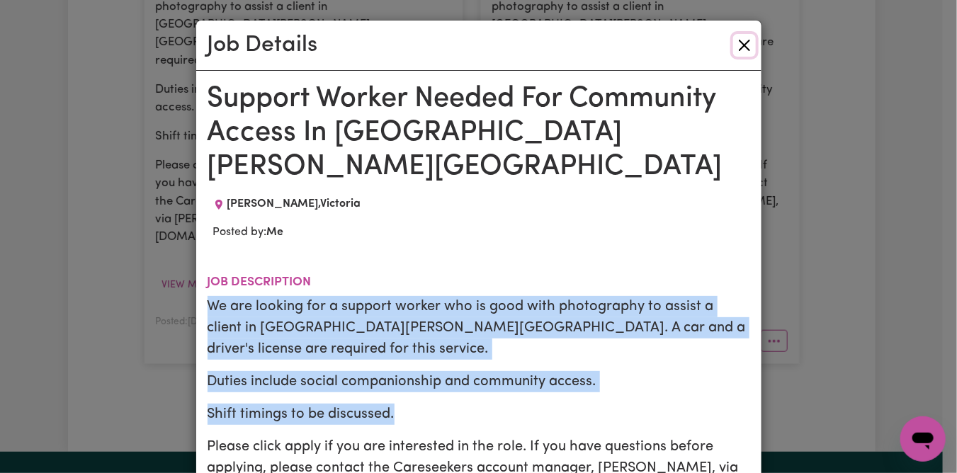
drag, startPoint x: 742, startPoint y: 38, endPoint x: 751, endPoint y: 67, distance: 29.6
click at [742, 41] on button "Close" at bounding box center [744, 45] width 23 height 23
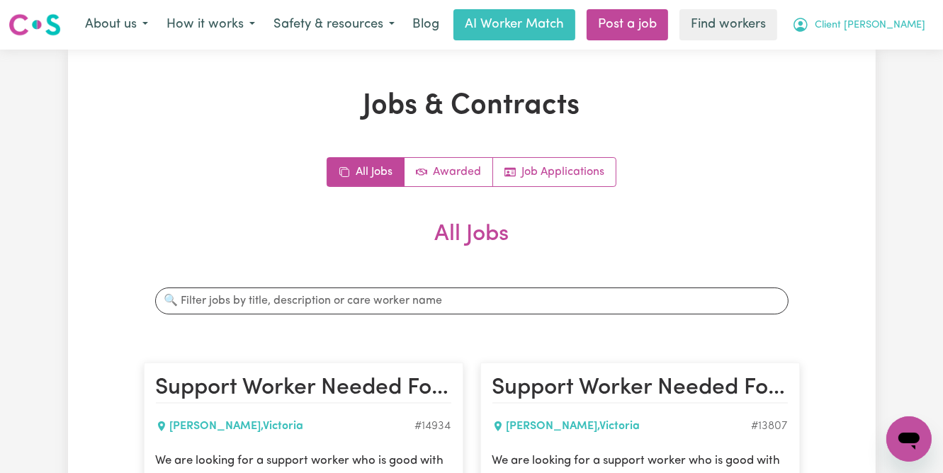
click at [866, 34] on button "Client [PERSON_NAME]" at bounding box center [859, 25] width 152 height 30
click at [862, 52] on link "My Dashboard" at bounding box center [878, 55] width 112 height 27
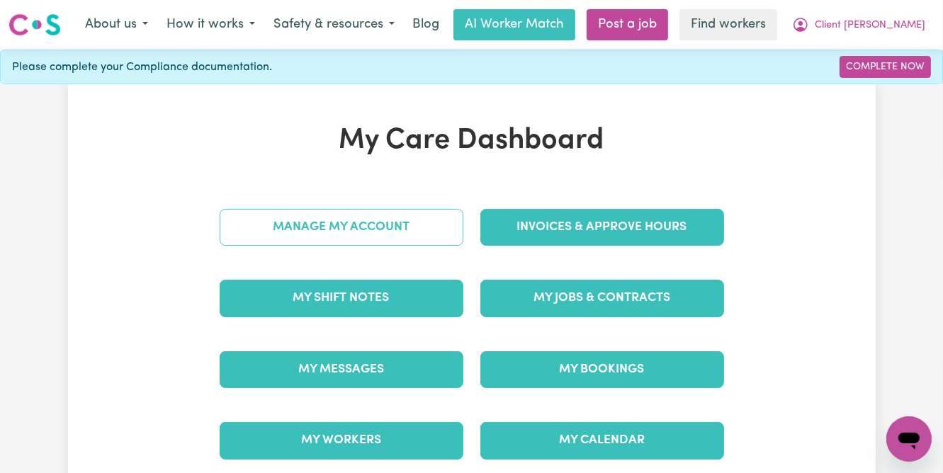
click at [314, 227] on link "Manage My Account" at bounding box center [342, 227] width 244 height 37
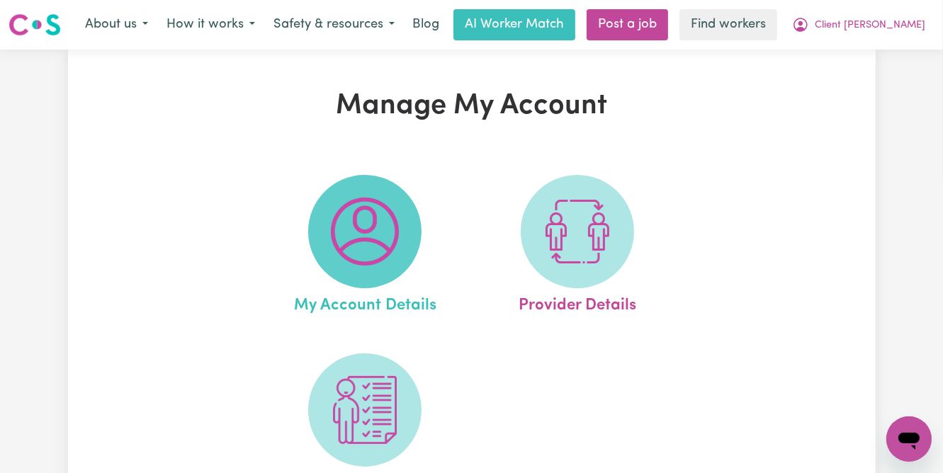
click at [351, 237] on img at bounding box center [365, 232] width 68 height 68
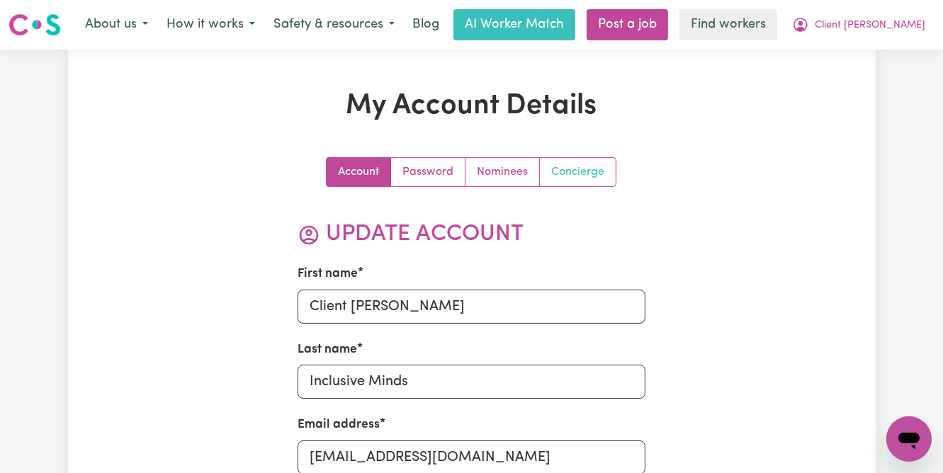
click at [562, 172] on link "Concierge" at bounding box center [578, 172] width 76 height 28
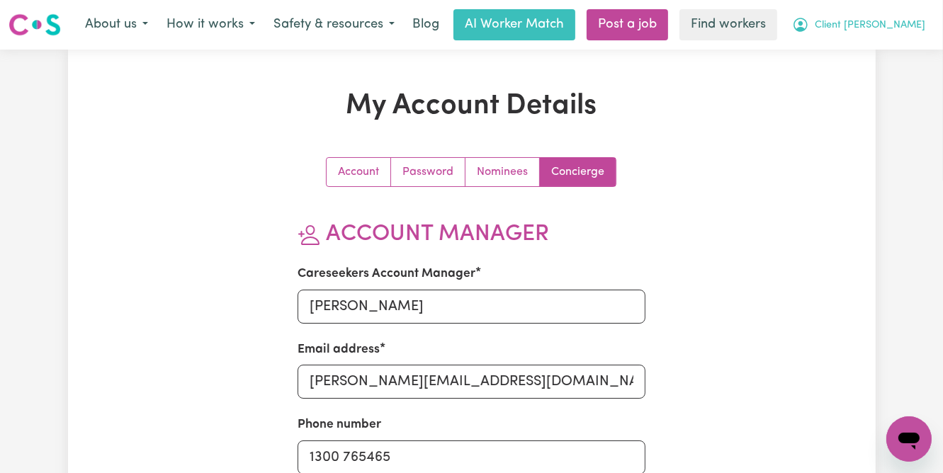
click at [864, 23] on span "Client [PERSON_NAME]" at bounding box center [870, 26] width 110 height 16
click at [844, 93] on link "Logout" at bounding box center [878, 81] width 112 height 27
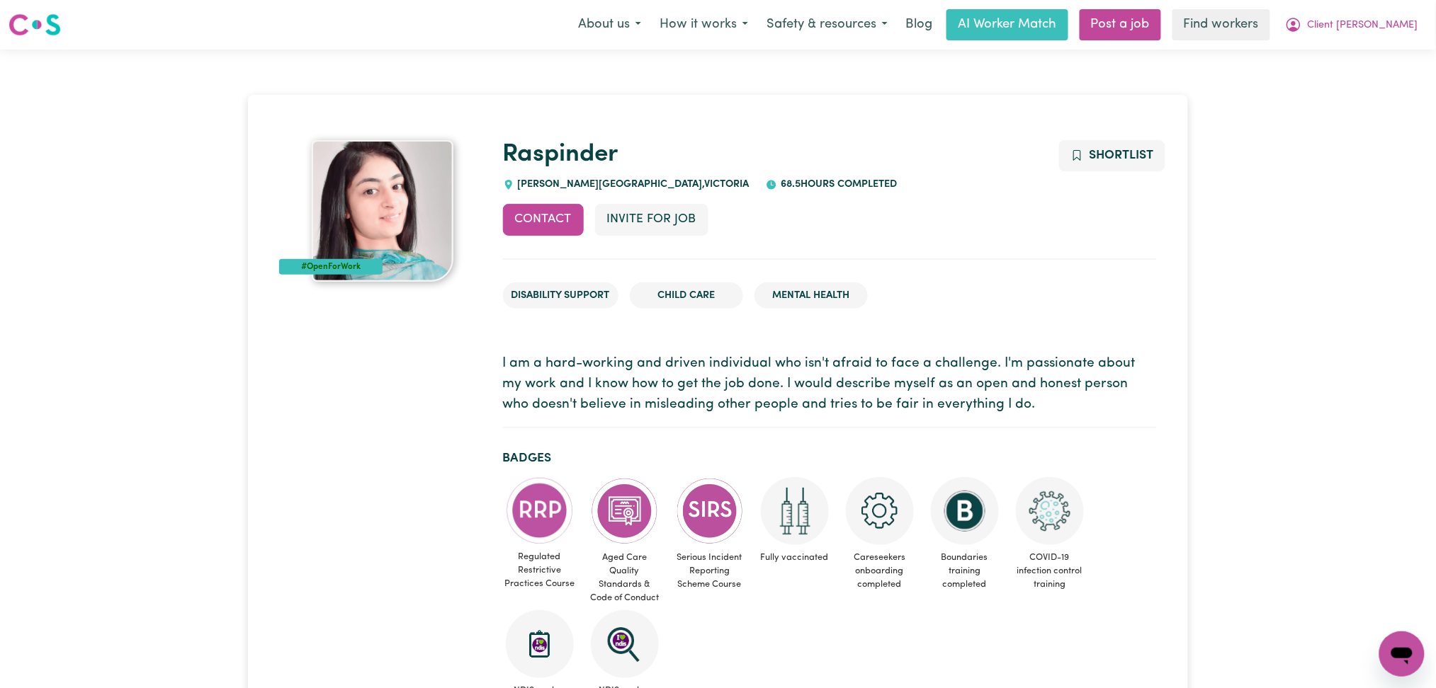
click at [851, 162] on h1 "Raspinder" at bounding box center [830, 155] width 654 height 30
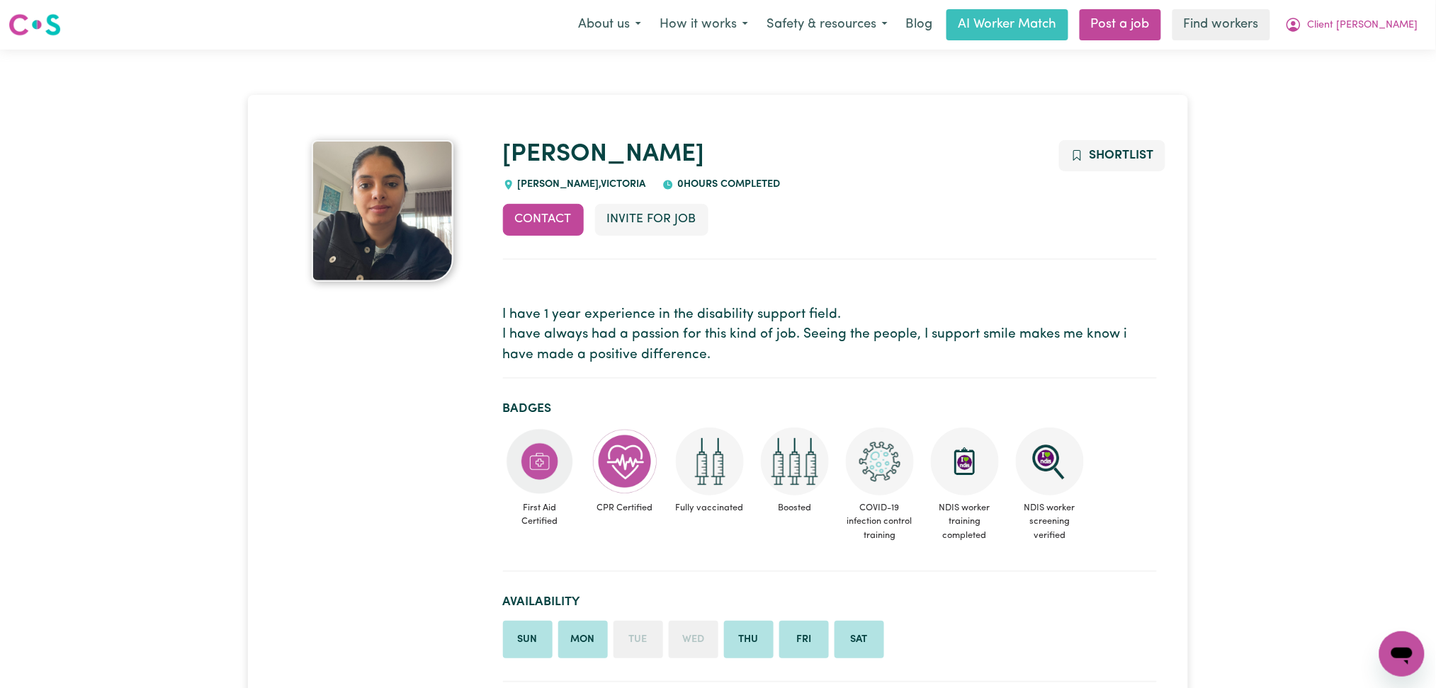
click at [819, 330] on p "I have 1 year experience in the disability support field. I have always had a p…" at bounding box center [830, 335] width 654 height 61
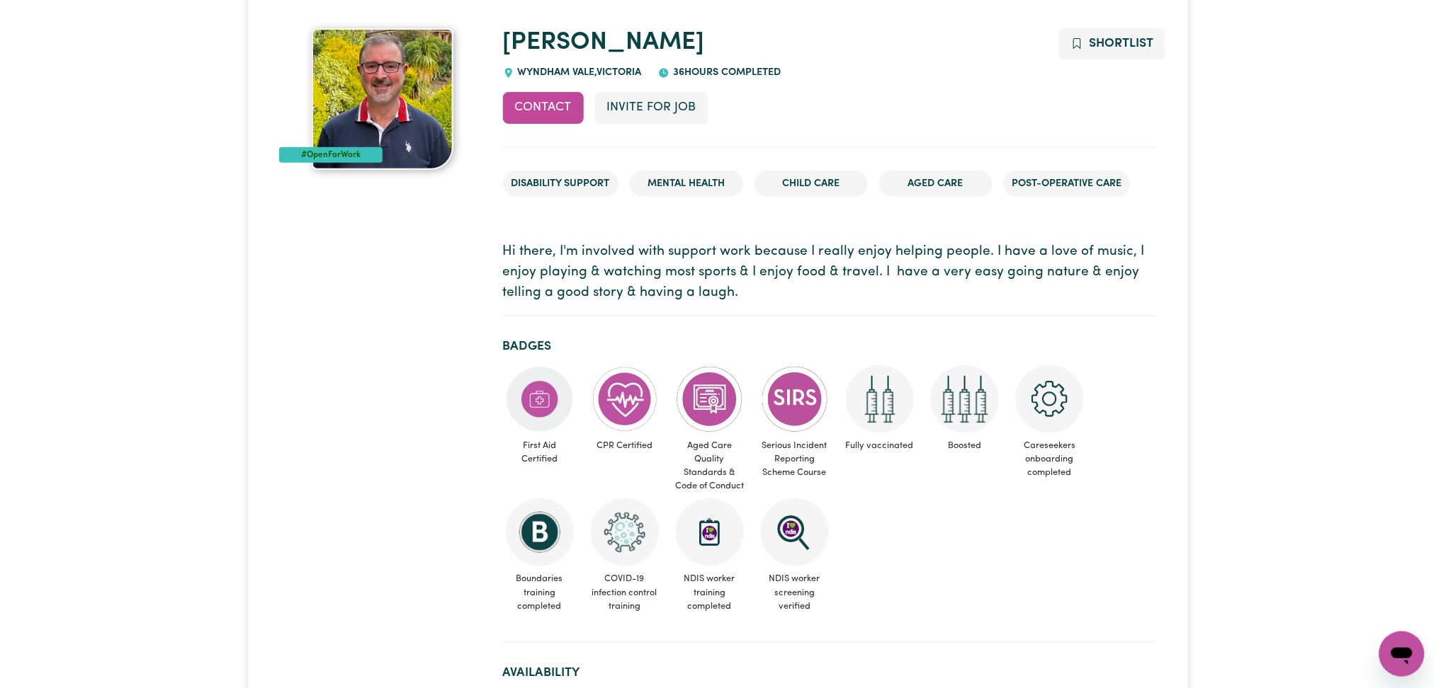
scroll to position [84, 0]
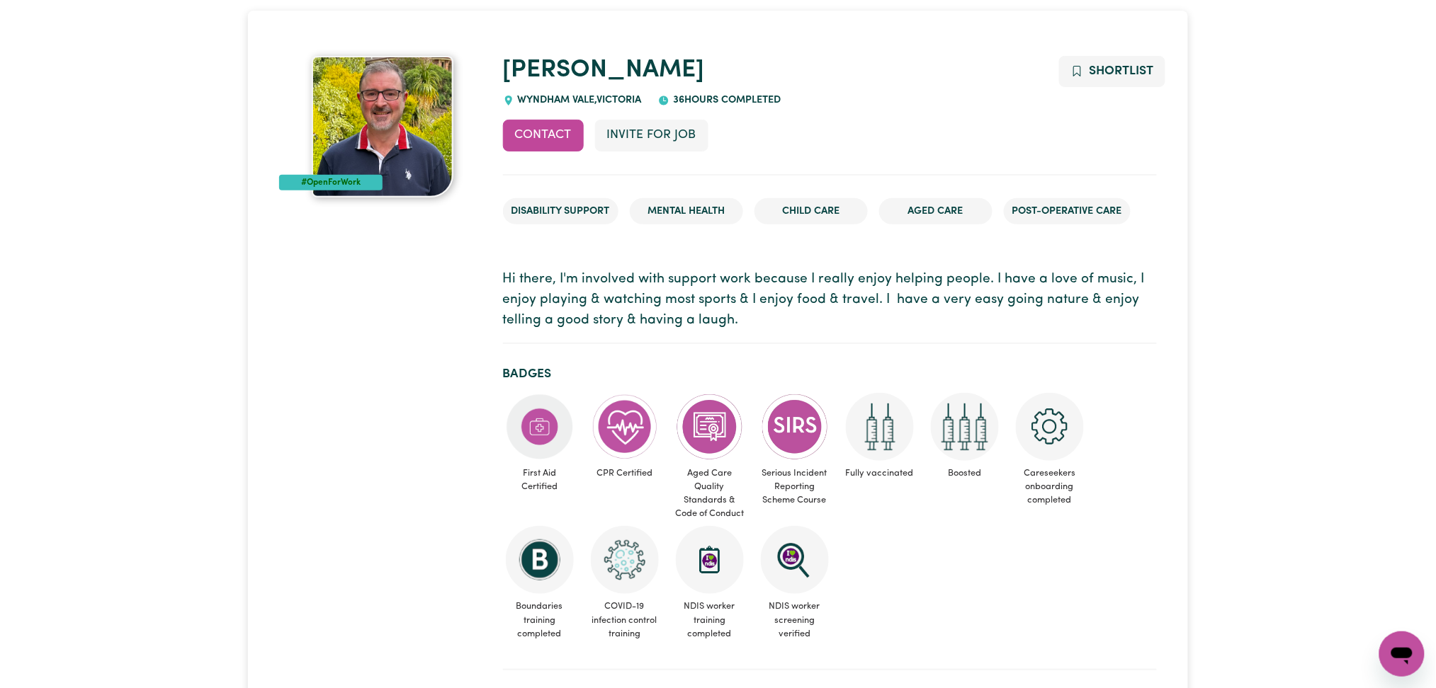
click at [514, 393] on span "First Aid Certified" at bounding box center [540, 446] width 74 height 106
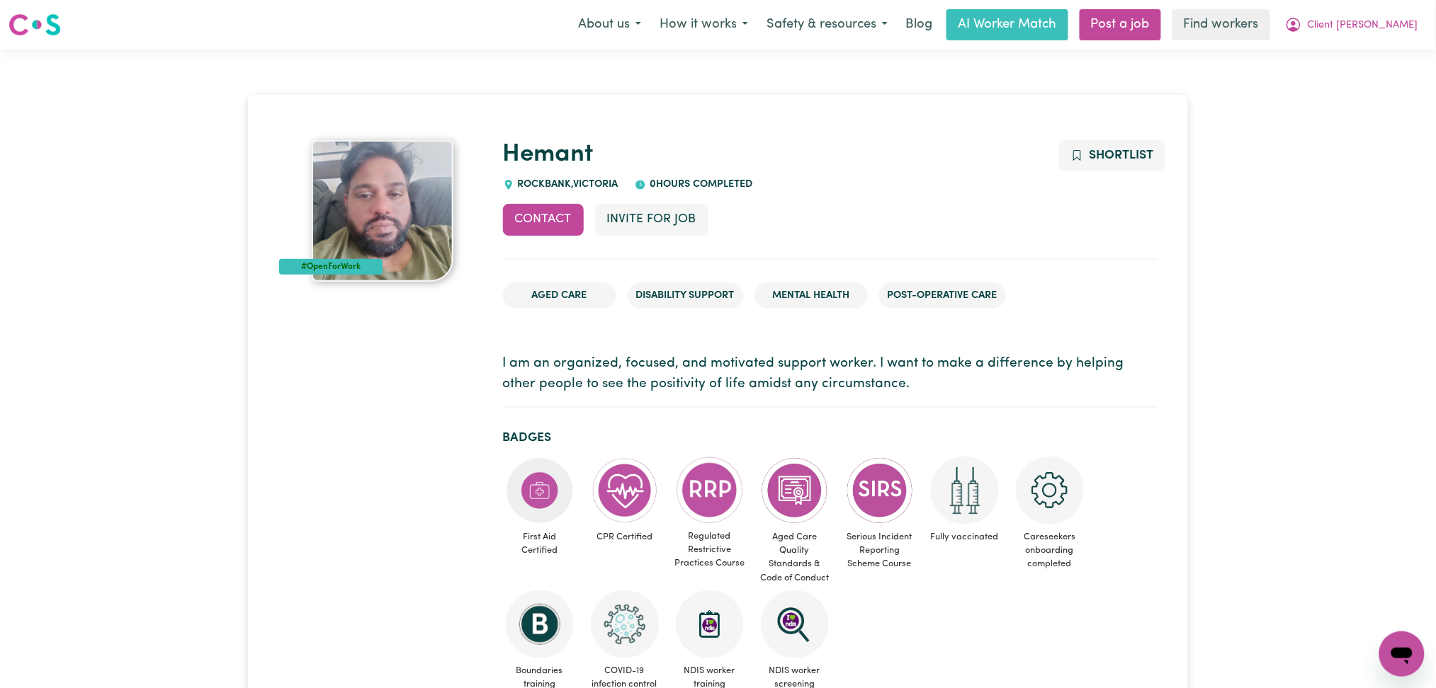
click at [939, 163] on h1 "Hemant" at bounding box center [830, 155] width 654 height 30
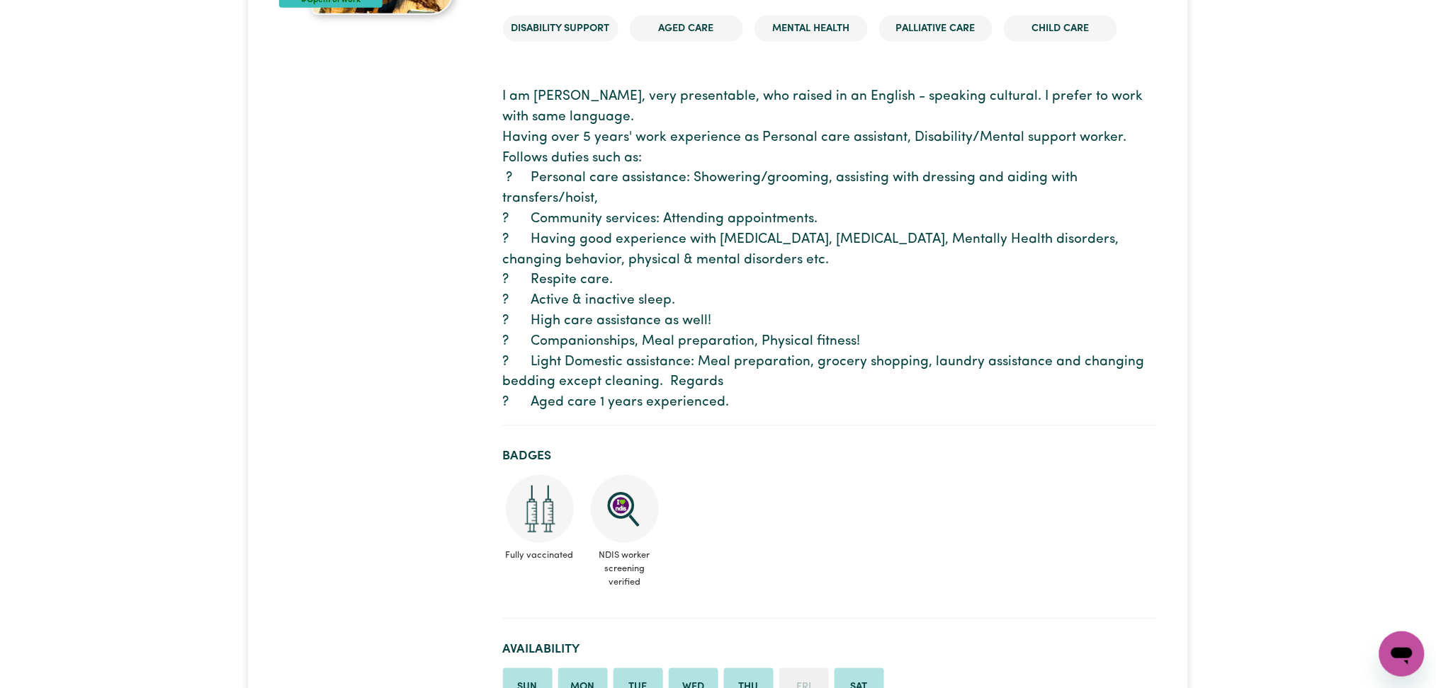
scroll to position [78, 0]
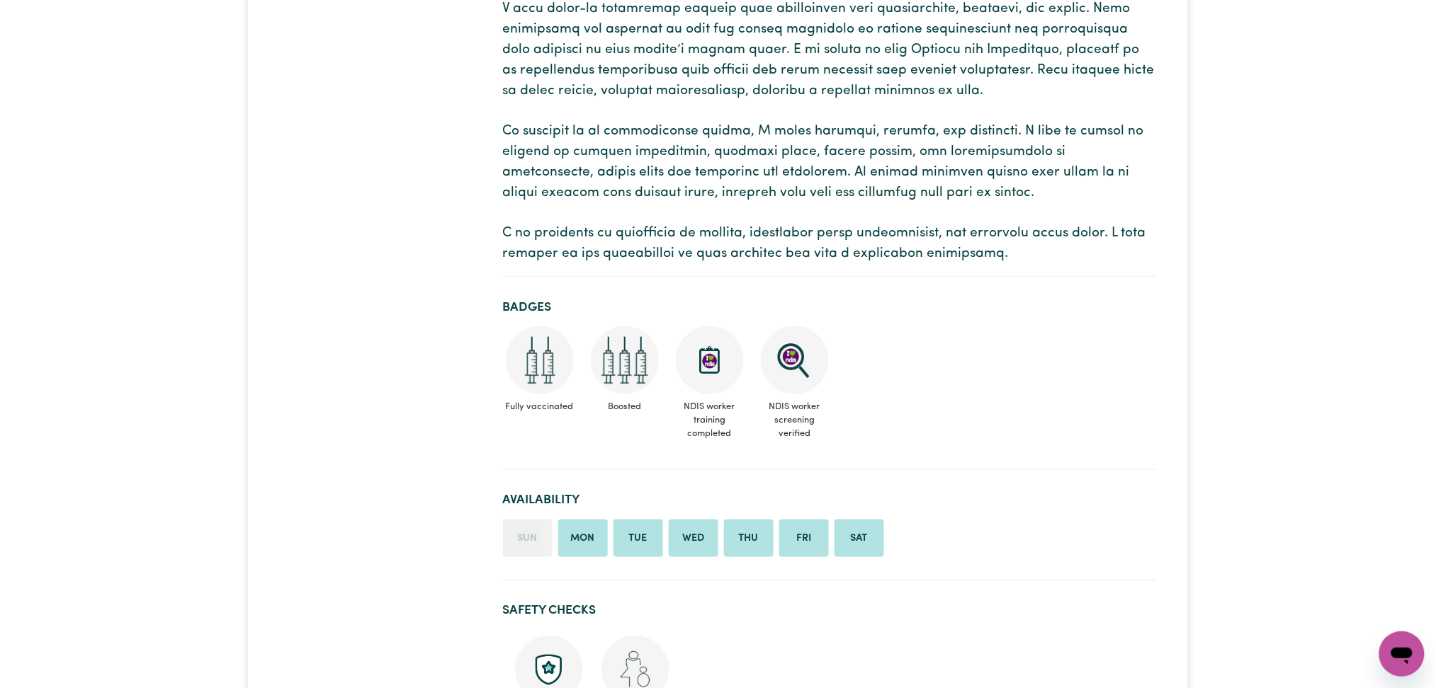
scroll to position [423, 0]
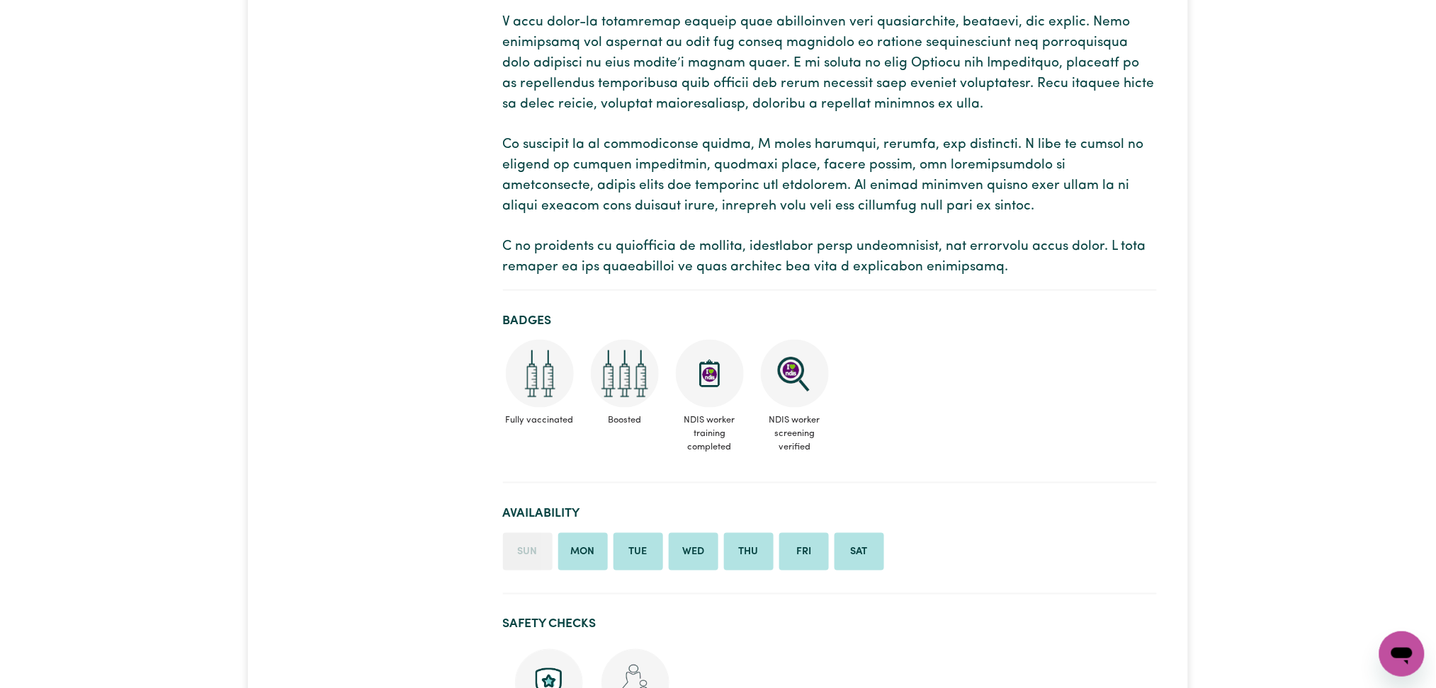
click at [667, 157] on p at bounding box center [830, 104] width 654 height 347
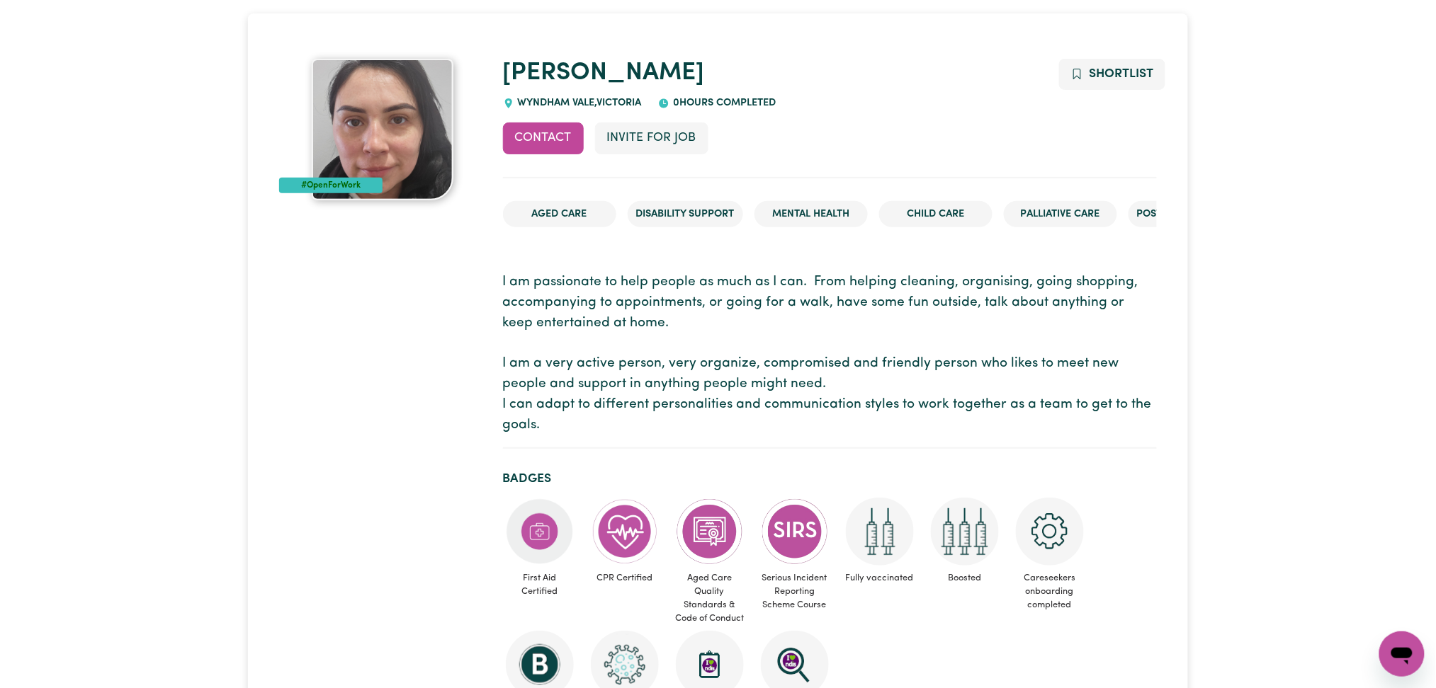
scroll to position [38, 0]
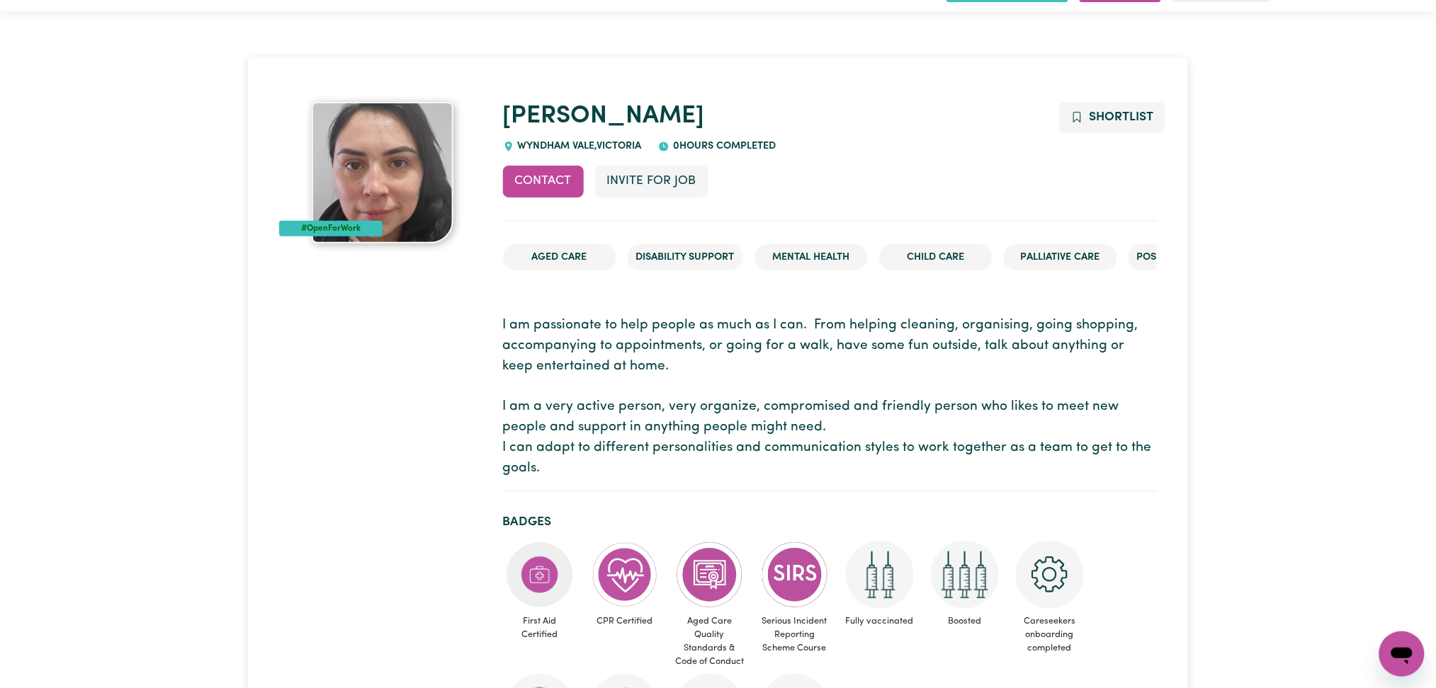
click at [793, 176] on div "Contact Invite for Job Shortlist" at bounding box center [830, 193] width 654 height 55
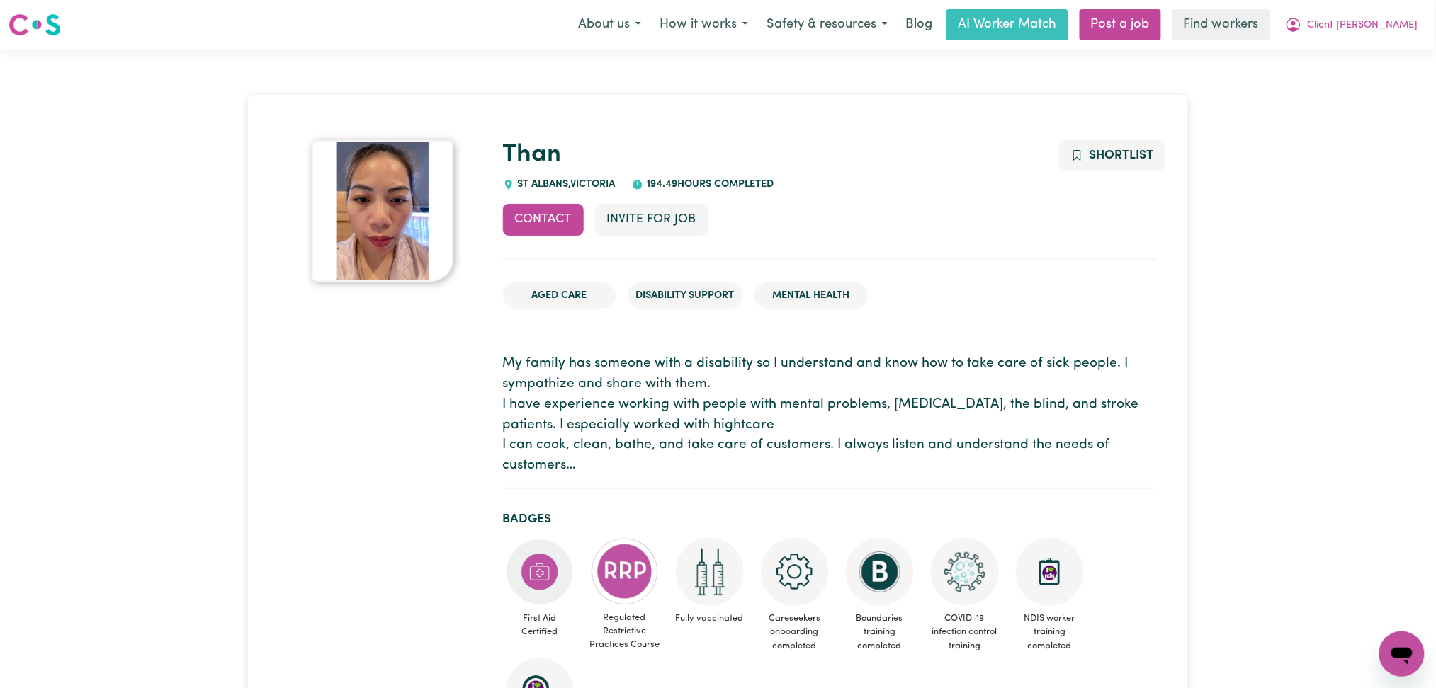
click at [591, 400] on p "My family has someone with a disability so I understand and know how to take ca…" at bounding box center [830, 415] width 654 height 123
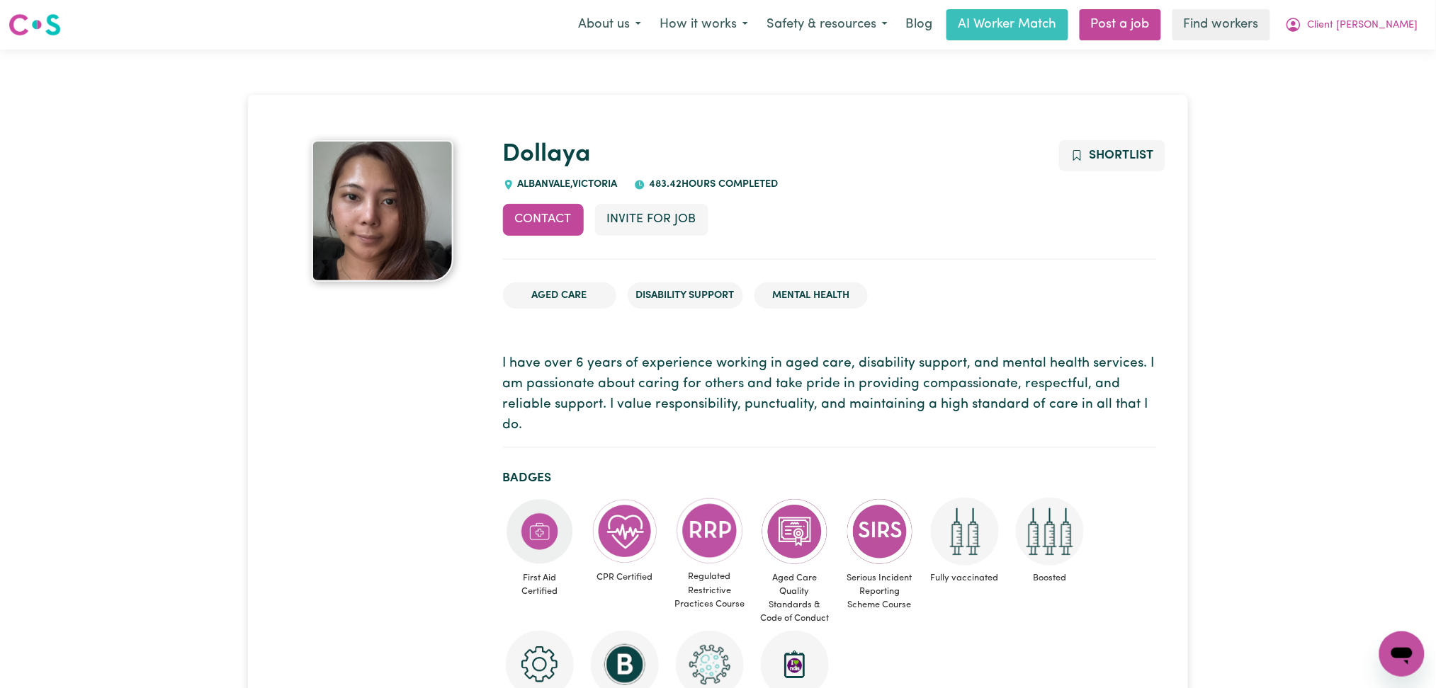
click at [884, 225] on div "Contact Invite for Job Shortlist" at bounding box center [830, 231] width 654 height 55
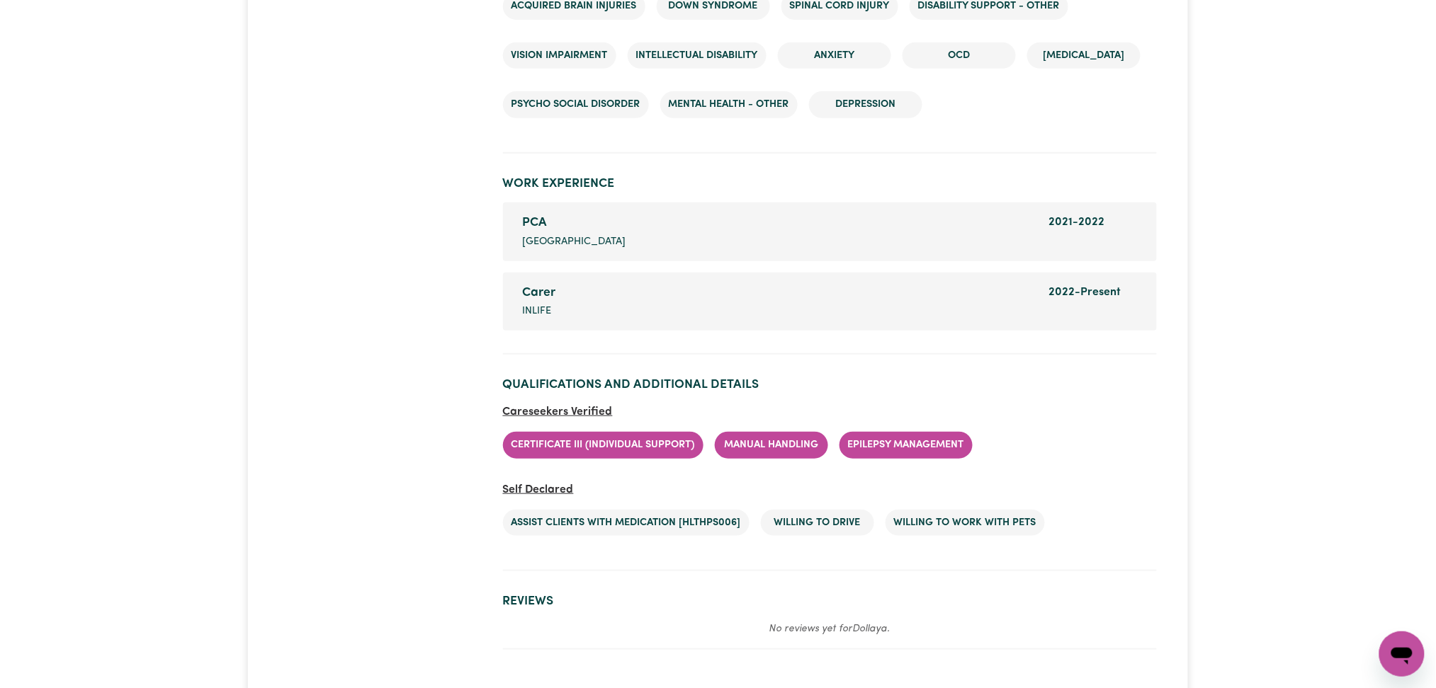
scroll to position [2192, 0]
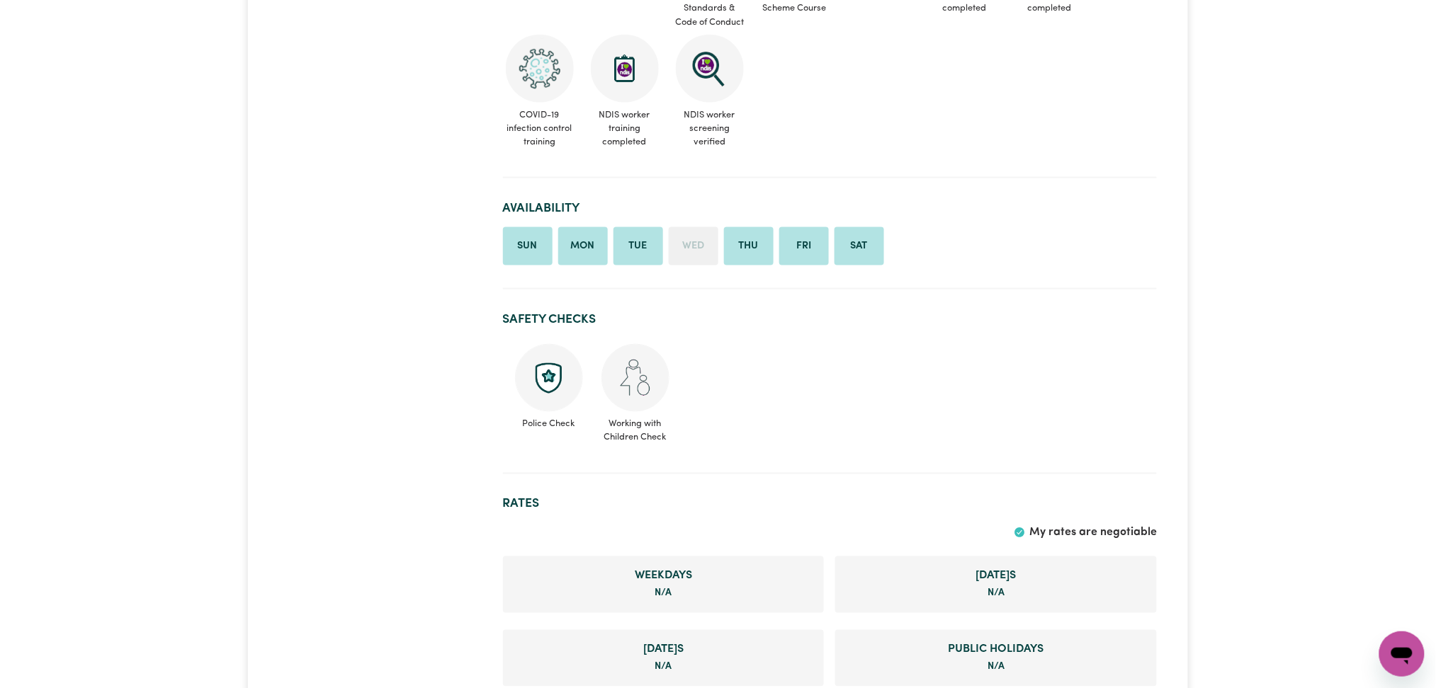
scroll to position [544, 0]
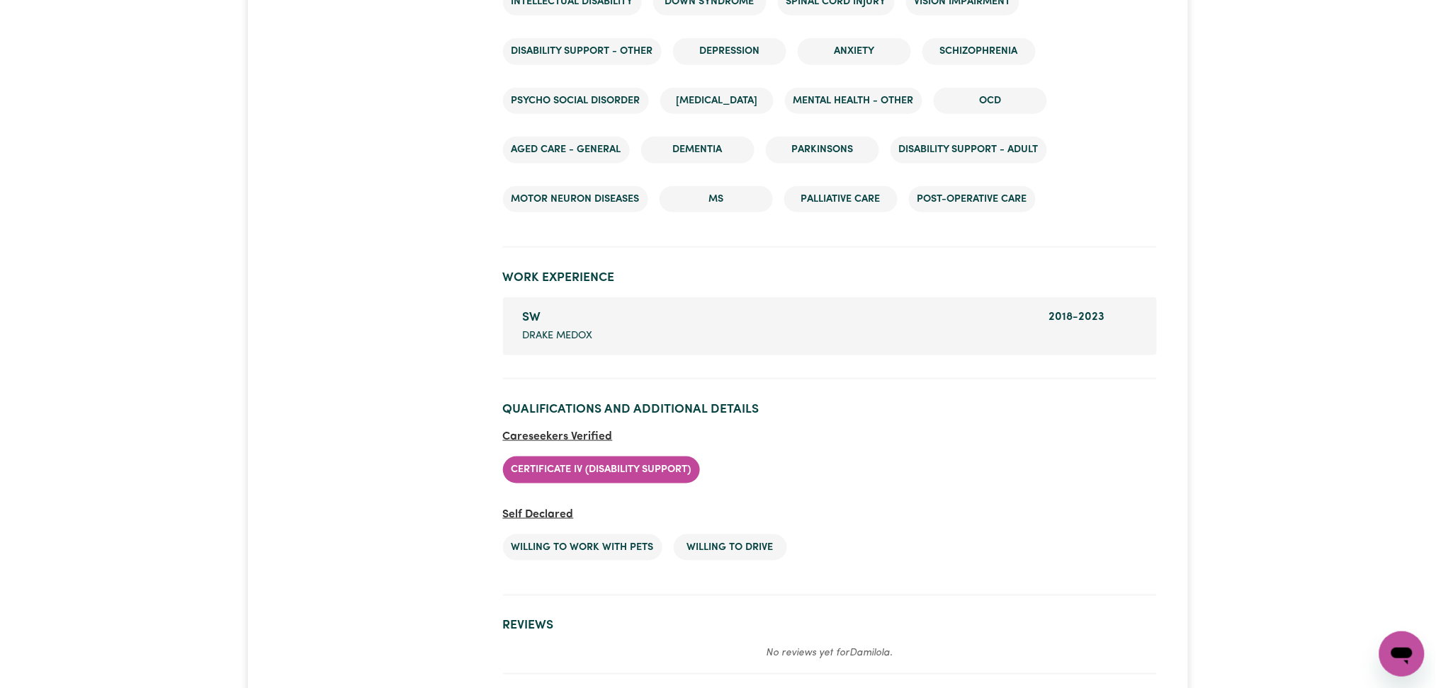
scroll to position [2360, 0]
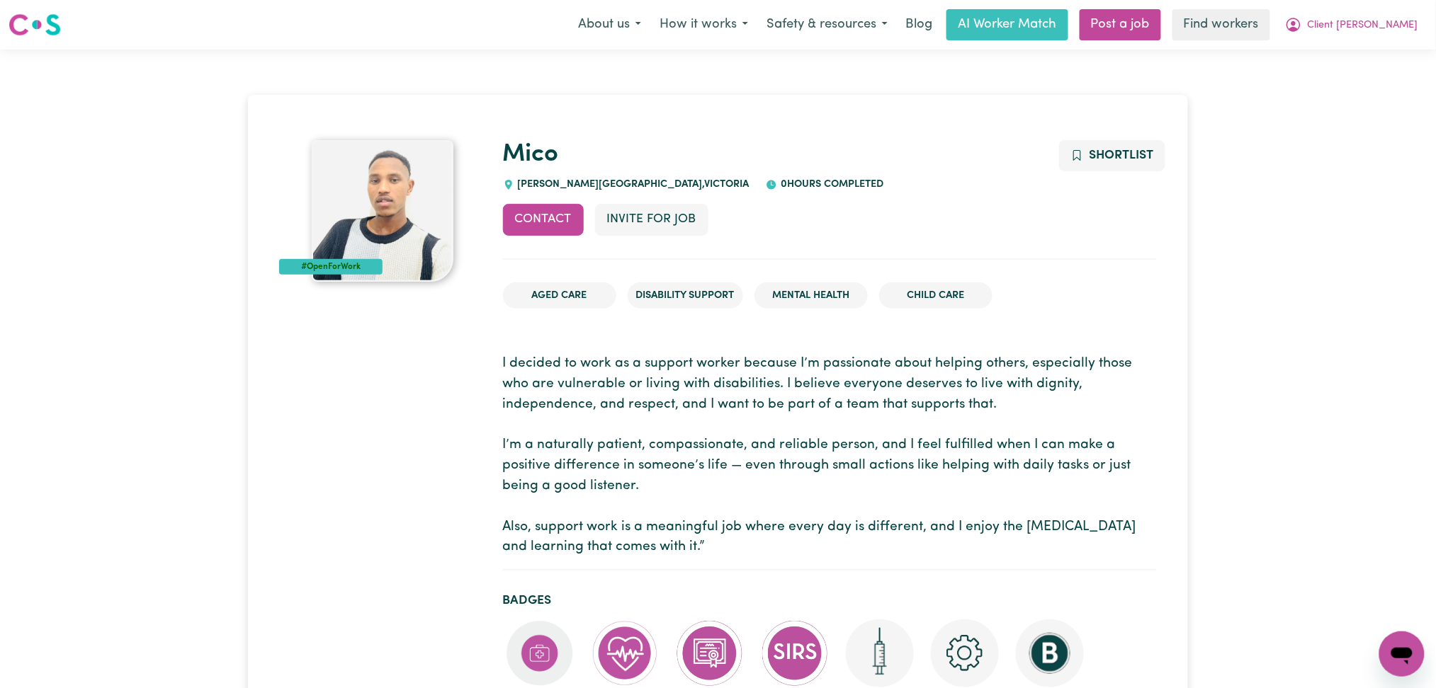
click at [620, 405] on p "I decided to work as a support worker because I’m passionate about helping othe…" at bounding box center [830, 456] width 654 height 204
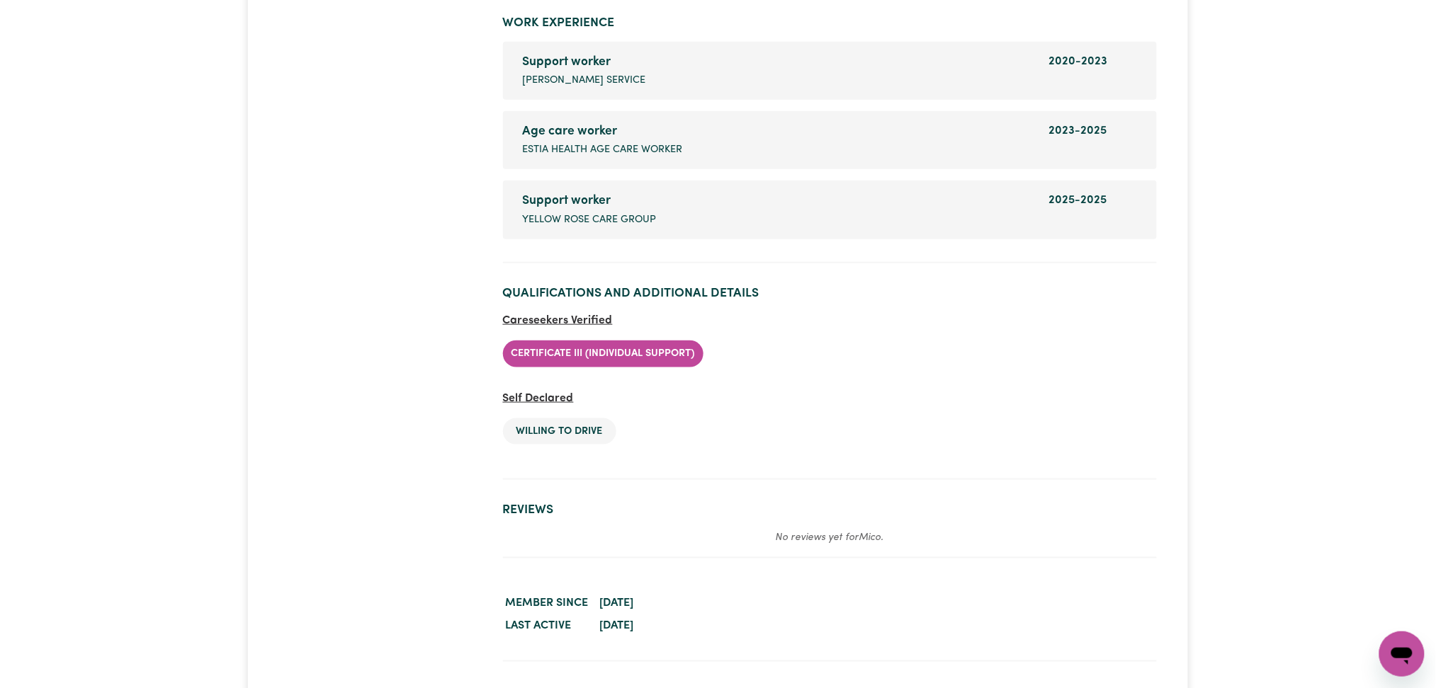
scroll to position [2403, 0]
